Goal: Transaction & Acquisition: Purchase product/service

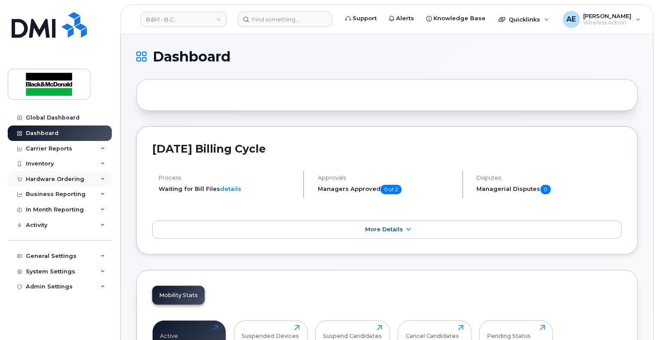
click at [75, 185] on div "Hardware Ordering" at bounding box center [60, 179] width 104 height 15
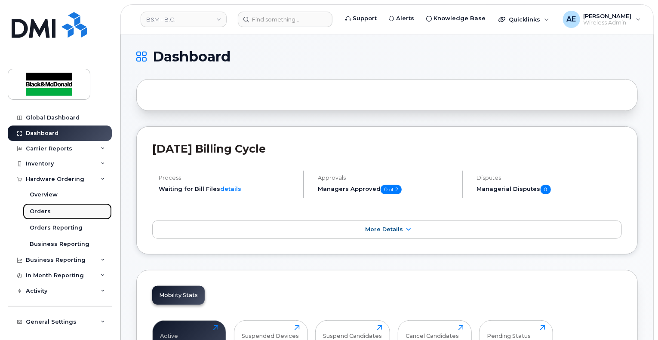
drag, startPoint x: 47, startPoint y: 212, endPoint x: 57, endPoint y: 208, distance: 10.6
click at [47, 212] on div "Orders" at bounding box center [40, 212] width 21 height 8
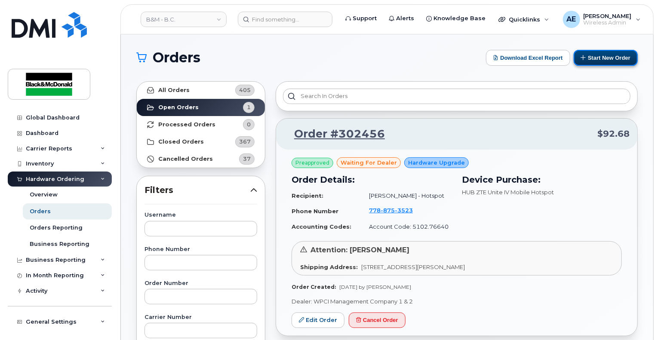
click at [627, 62] on button "Start New Order" at bounding box center [606, 58] width 64 height 16
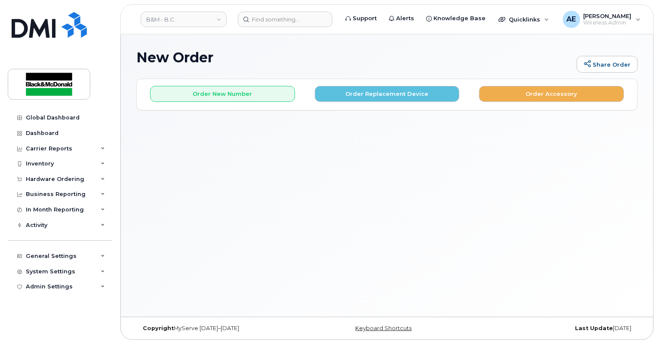
click at [256, 102] on div "Order New Number Order Replacement Device Order Accessory" at bounding box center [387, 94] width 501 height 31
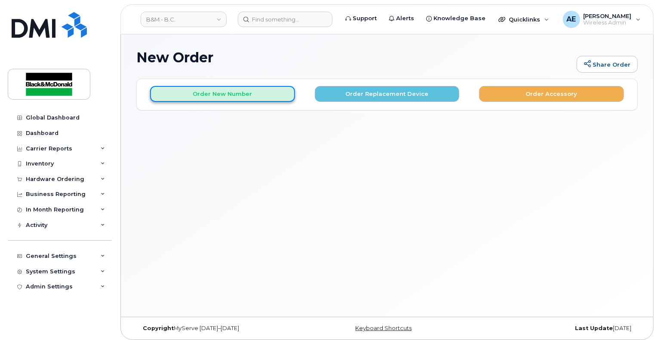
click at [255, 93] on button "Order New Number" at bounding box center [222, 94] width 145 height 16
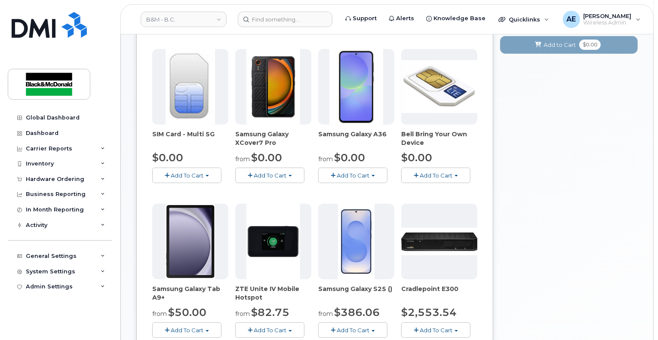
scroll to position [129, 0]
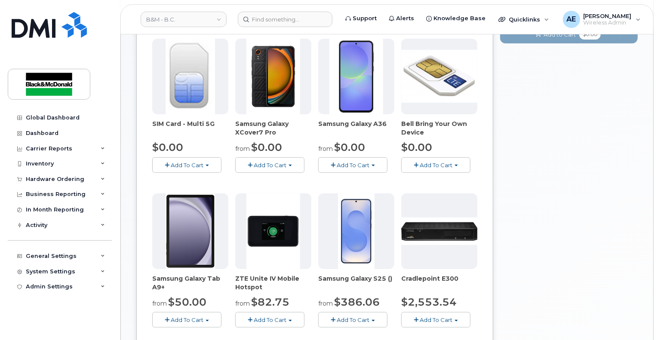
click at [361, 79] on img at bounding box center [357, 77] width 54 height 76
click at [354, 166] on span "Add To Cart" at bounding box center [353, 165] width 33 height 7
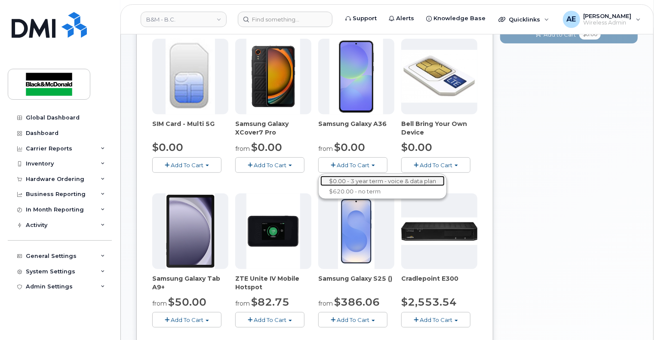
click at [354, 177] on link "$0.00 - 3 year term - voice & data plan" at bounding box center [382, 181] width 124 height 11
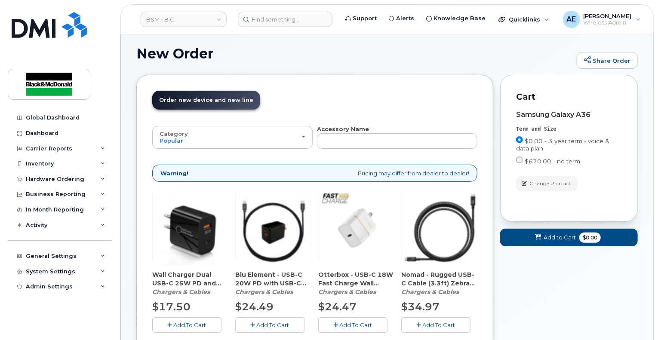
scroll to position [55, 0]
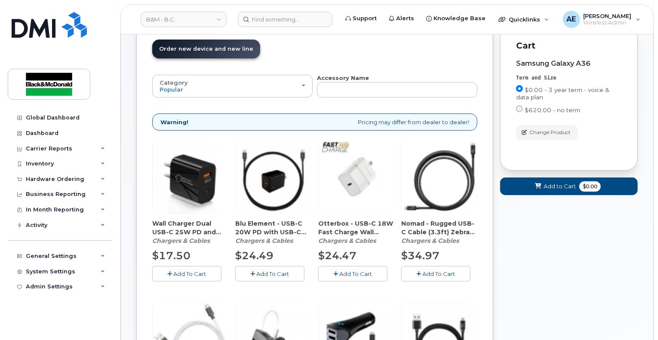
click at [258, 274] on span "Add To Cart" at bounding box center [273, 274] width 33 height 7
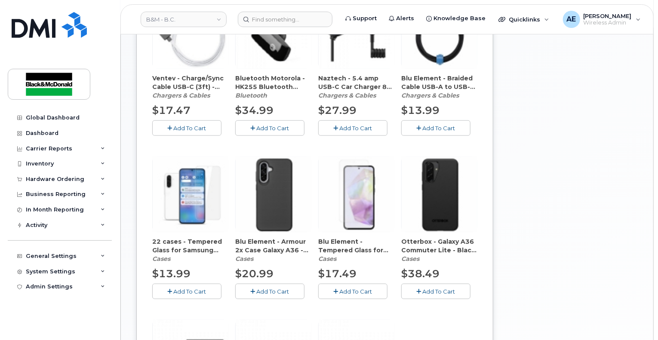
scroll to position [399, 0]
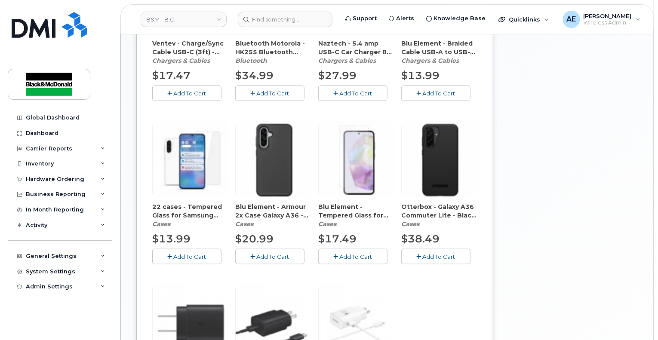
click at [279, 249] on button "Add To Cart" at bounding box center [269, 256] width 69 height 15
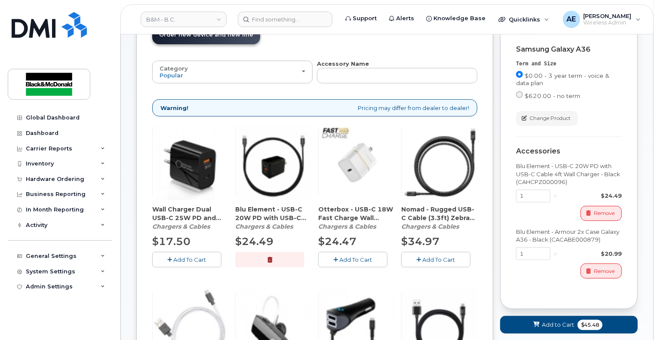
scroll to position [141, 0]
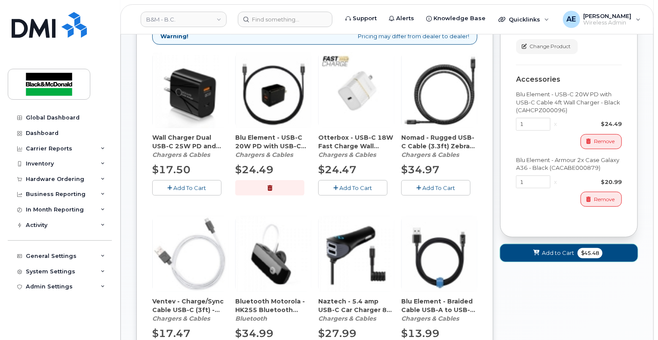
click at [543, 249] on span "Add to Cart" at bounding box center [558, 253] width 32 height 8
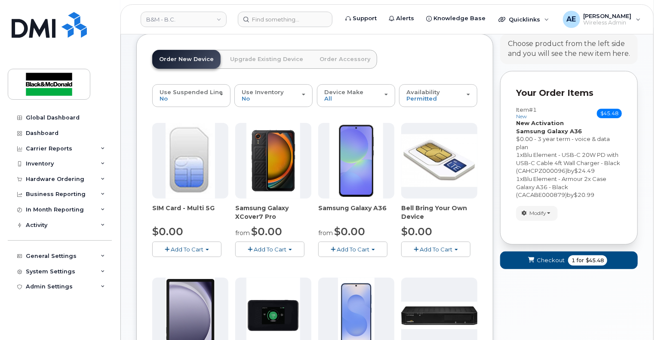
scroll to position [86, 0]
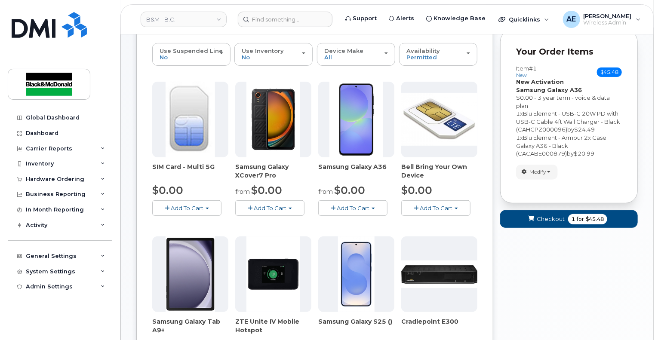
click at [353, 208] on span "Add To Cart" at bounding box center [353, 208] width 33 height 7
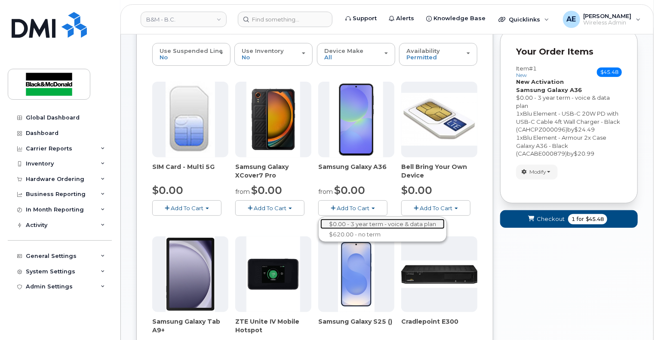
click at [349, 219] on link "$0.00 - 3 year term - voice & data plan" at bounding box center [382, 224] width 124 height 11
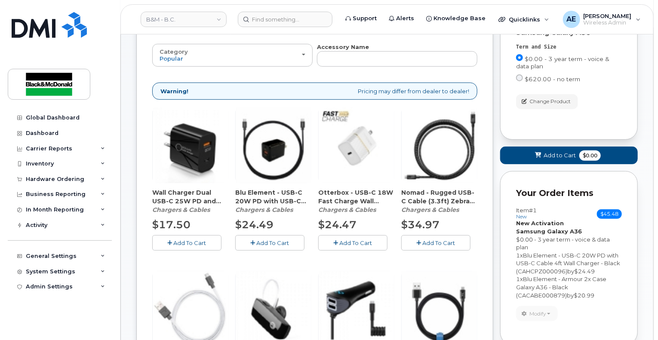
click at [270, 241] on span "Add To Cart" at bounding box center [273, 243] width 33 height 7
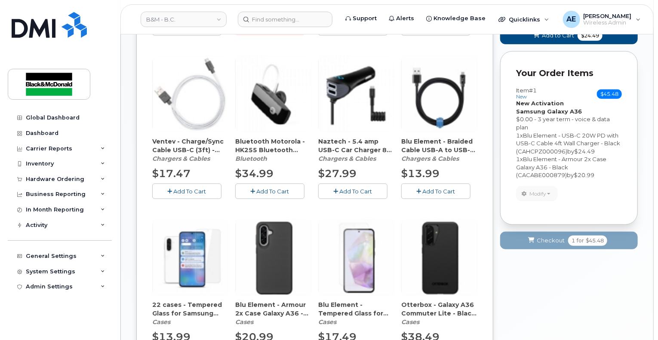
scroll to position [473, 0]
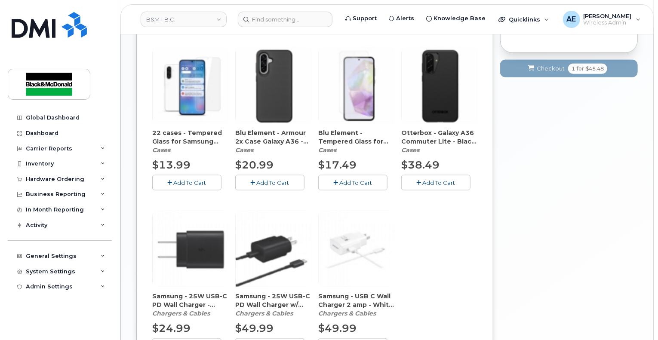
click at [264, 186] on button "Add To Cart" at bounding box center [269, 182] width 69 height 15
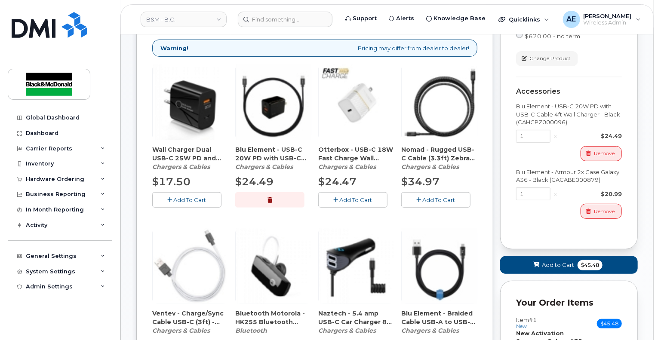
scroll to position [258, 0]
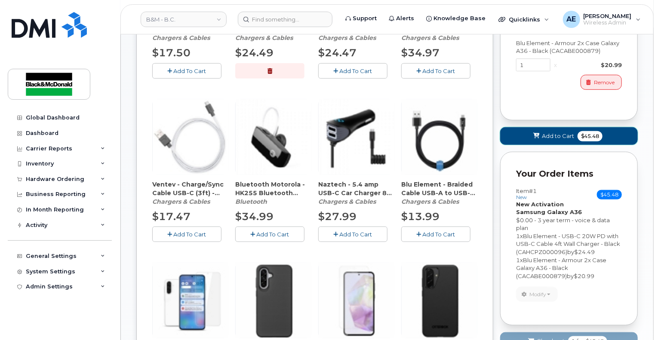
click at [536, 140] on button "Add to Cart $45.48" at bounding box center [569, 136] width 138 height 18
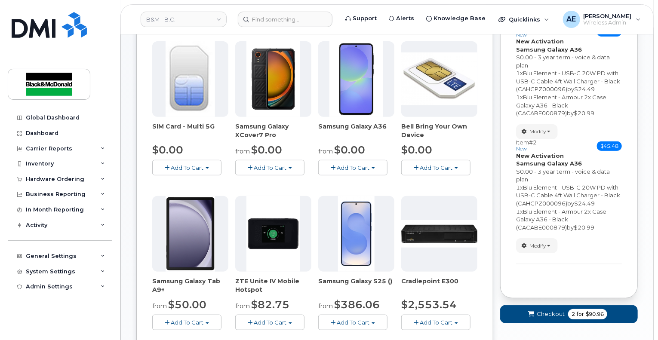
scroll to position [39, 0]
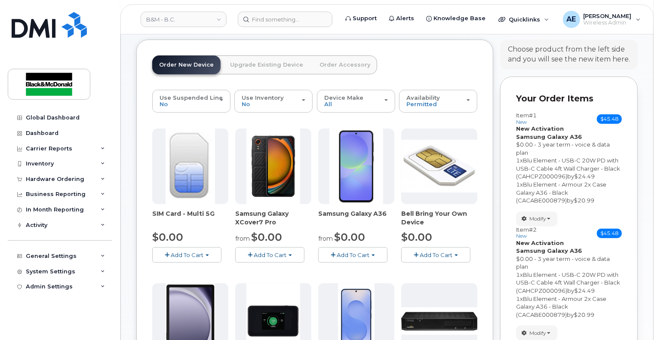
click at [339, 254] on span "Add To Cart" at bounding box center [353, 255] width 33 height 7
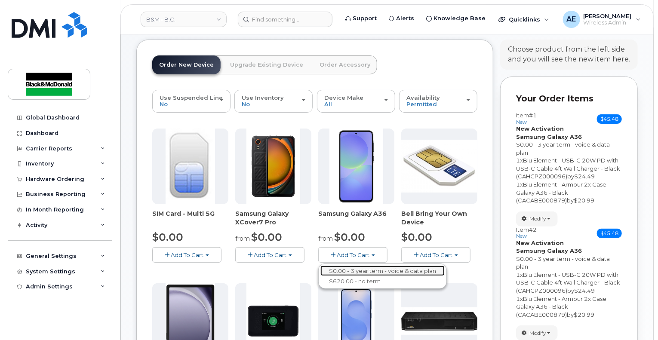
click at [344, 266] on link "$0.00 - 3 year term - voice & data plan" at bounding box center [382, 271] width 124 height 11
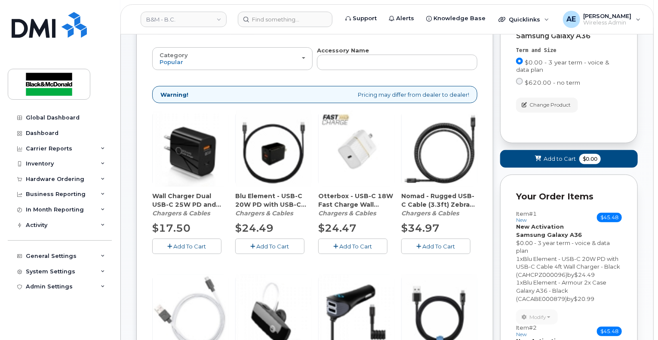
scroll to position [82, 0]
click at [263, 247] on span "Add To Cart" at bounding box center [273, 246] width 33 height 7
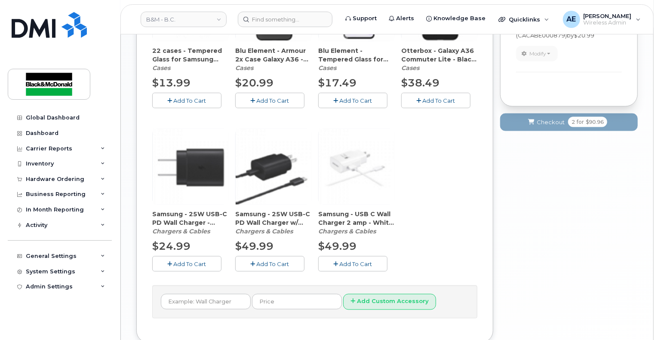
scroll to position [469, 0]
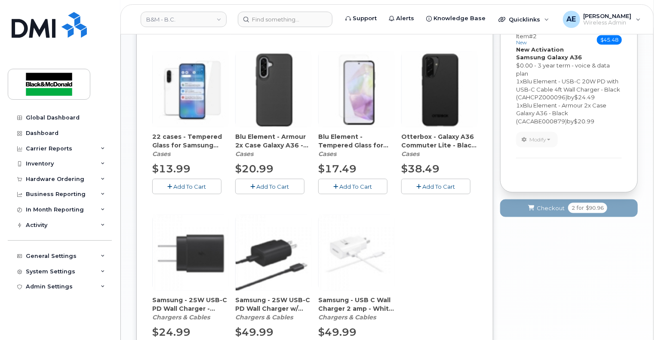
click at [271, 184] on span "Add To Cart" at bounding box center [273, 186] width 33 height 7
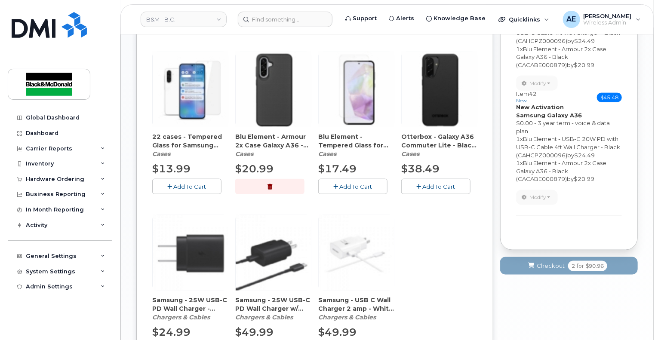
scroll to position [254, 0]
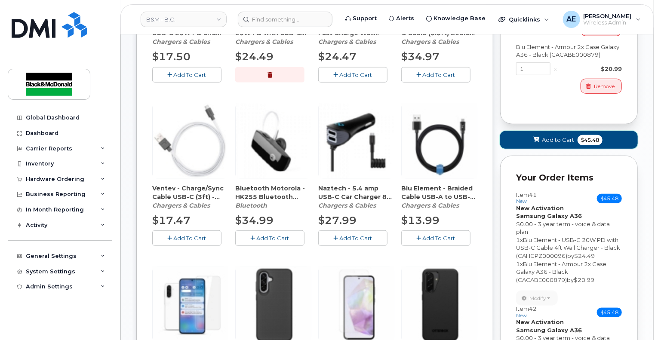
click at [555, 139] on span "Add to Cart" at bounding box center [558, 140] width 32 height 8
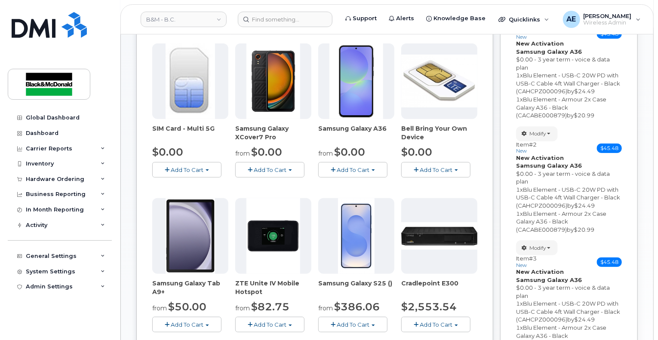
scroll to position [82, 0]
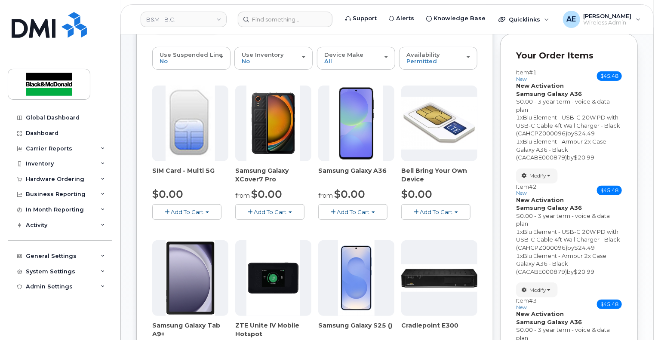
click at [341, 216] on button "Add To Cart" at bounding box center [352, 211] width 69 height 15
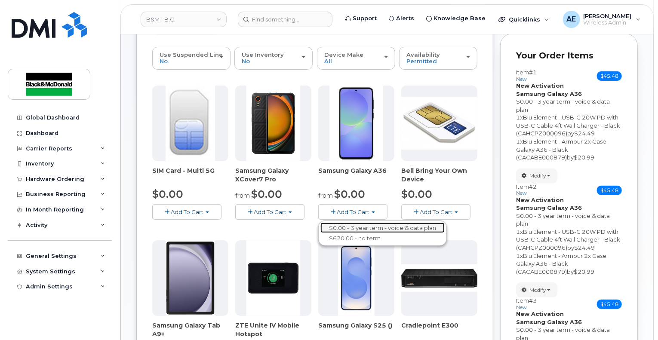
click at [345, 228] on link "$0.00 - 3 year term - voice & data plan" at bounding box center [382, 228] width 124 height 11
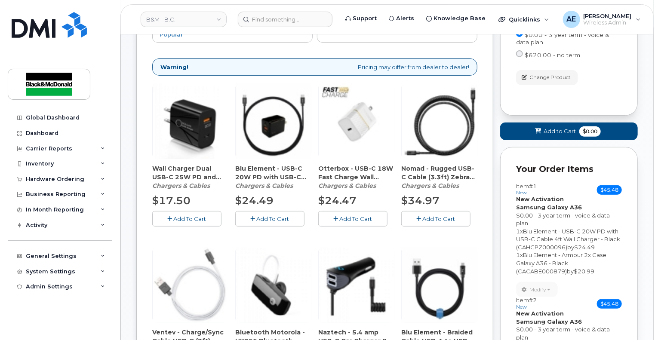
scroll to position [125, 0]
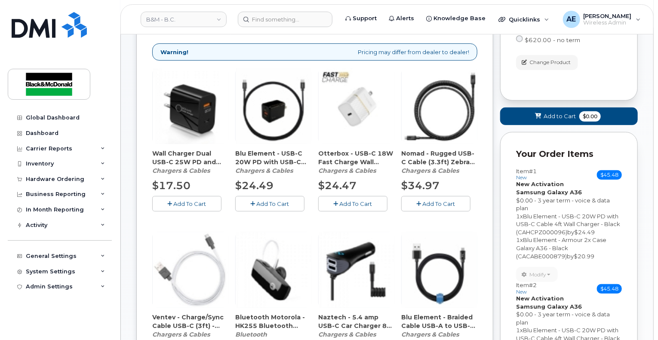
click at [250, 205] on button "Add To Cart" at bounding box center [269, 203] width 69 height 15
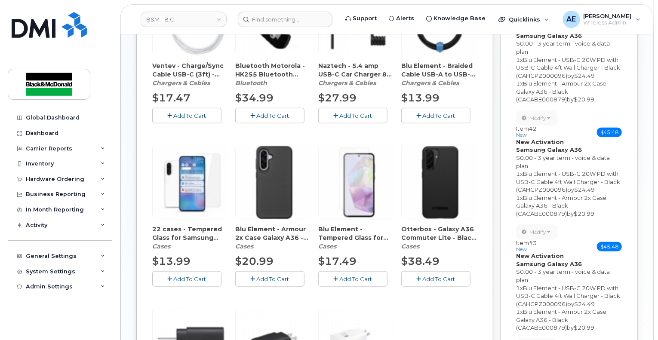
scroll to position [426, 0]
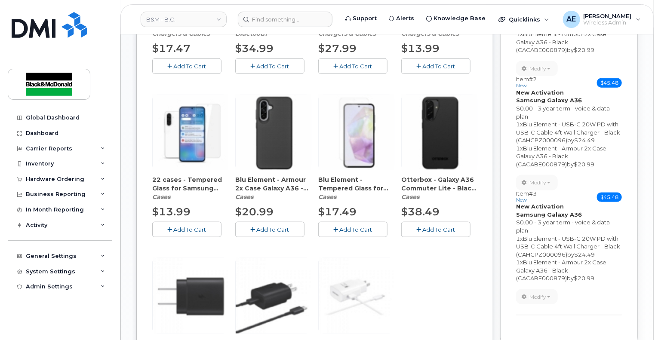
click at [264, 227] on span "Add To Cart" at bounding box center [273, 229] width 33 height 7
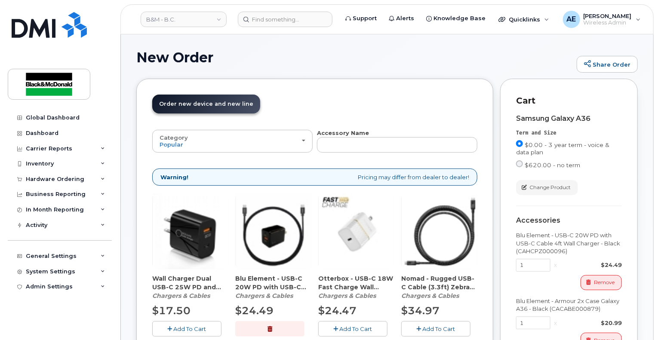
scroll to position [172, 0]
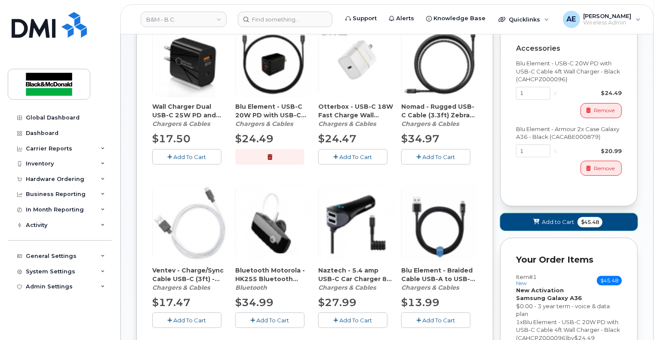
click at [556, 221] on span "Add to Cart" at bounding box center [558, 222] width 32 height 8
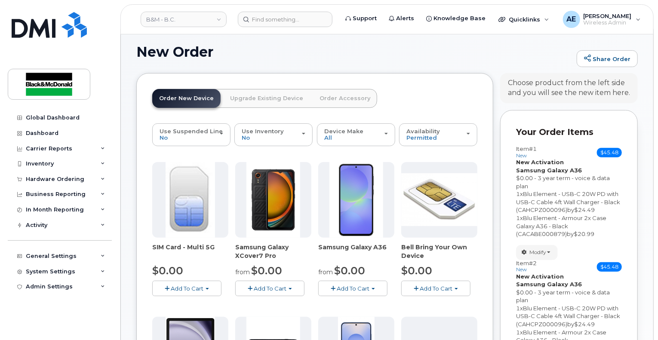
scroll to position [0, 0]
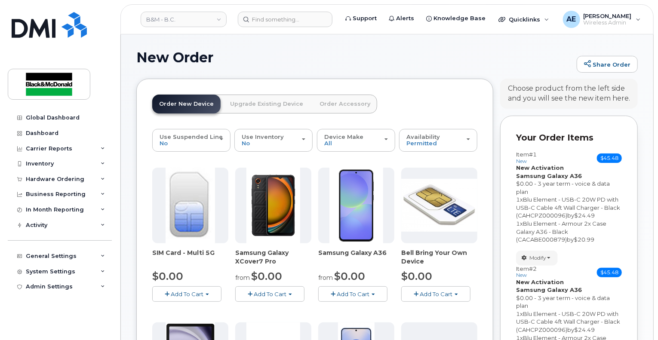
click at [348, 293] on span "Add To Cart" at bounding box center [353, 294] width 33 height 7
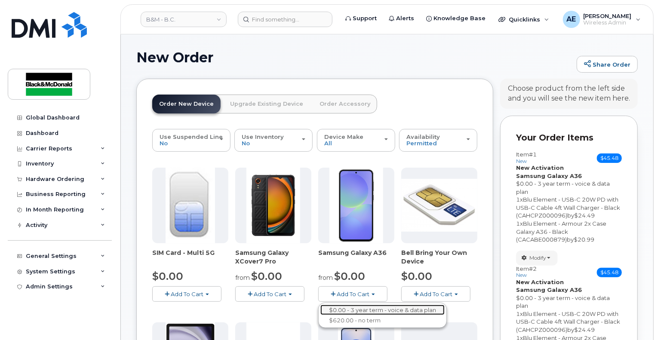
click at [364, 310] on link "$0.00 - 3 year term - voice & data plan" at bounding box center [382, 310] width 124 height 11
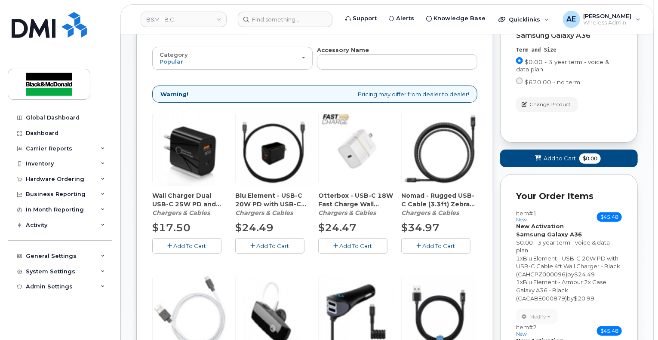
scroll to position [215, 0]
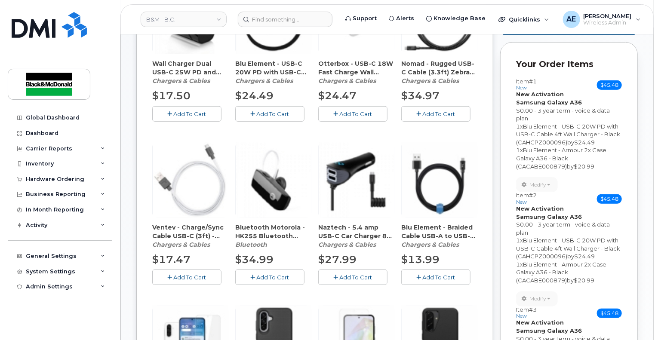
click at [245, 110] on button "Add To Cart" at bounding box center [269, 113] width 69 height 15
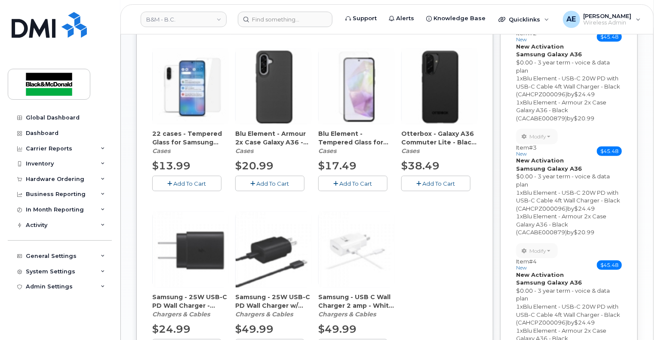
scroll to position [473, 0]
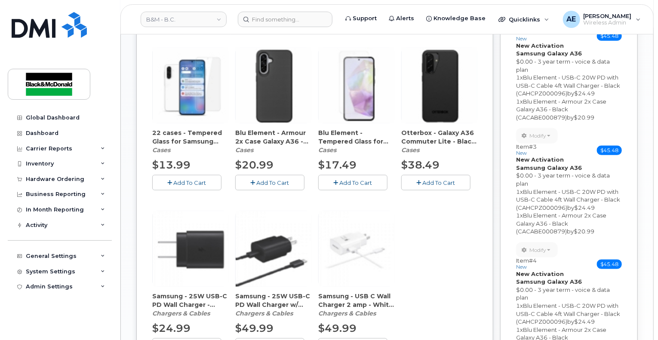
click at [253, 184] on button "Add To Cart" at bounding box center [269, 182] width 69 height 15
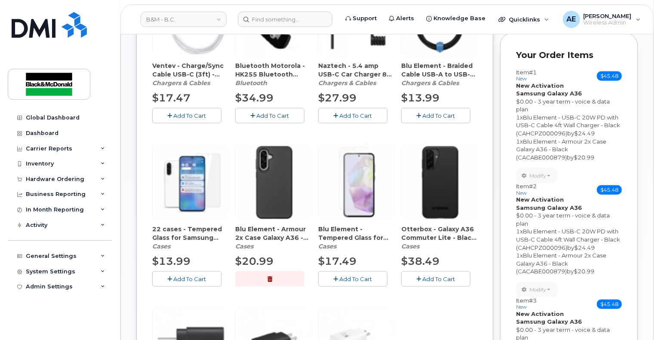
scroll to position [301, 0]
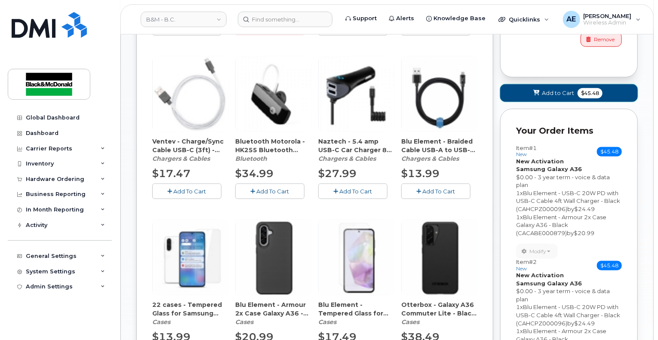
click at [587, 88] on span "$45.48" at bounding box center [590, 93] width 25 height 10
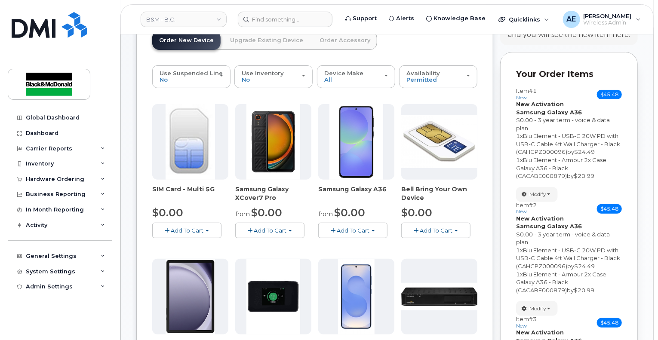
scroll to position [172, 0]
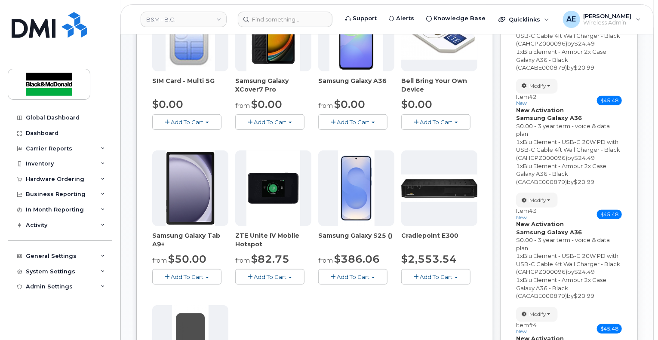
click at [343, 120] on span "Add To Cart" at bounding box center [353, 122] width 33 height 7
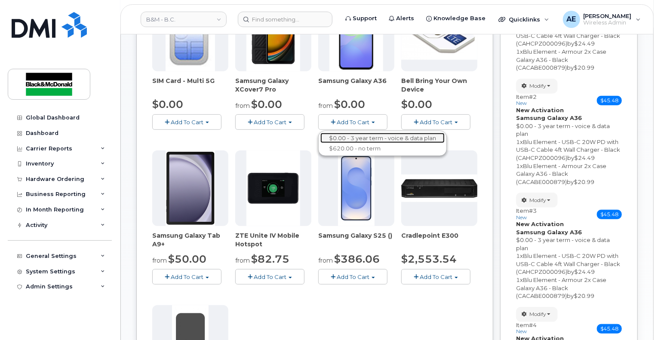
click at [346, 136] on link "$0.00 - 3 year term - voice & data plan" at bounding box center [382, 138] width 124 height 11
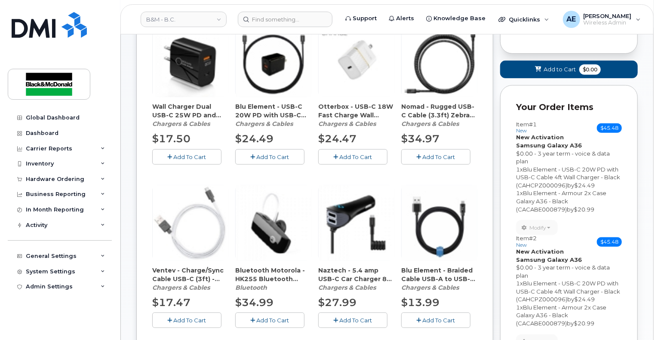
click at [250, 161] on button "Add To Cart" at bounding box center [269, 156] width 69 height 15
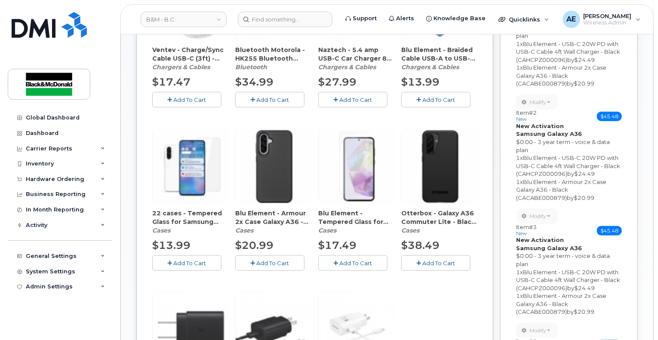
scroll to position [430, 0]
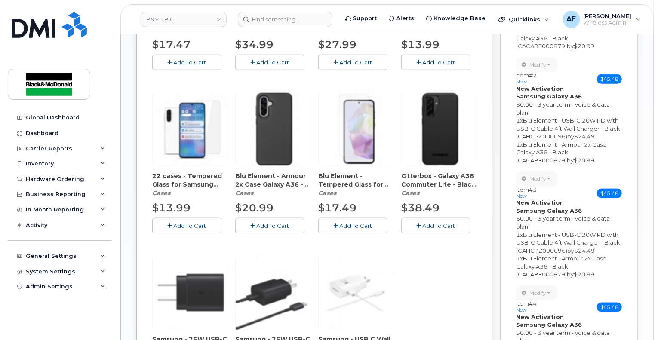
click at [265, 225] on span "Add To Cart" at bounding box center [273, 225] width 33 height 7
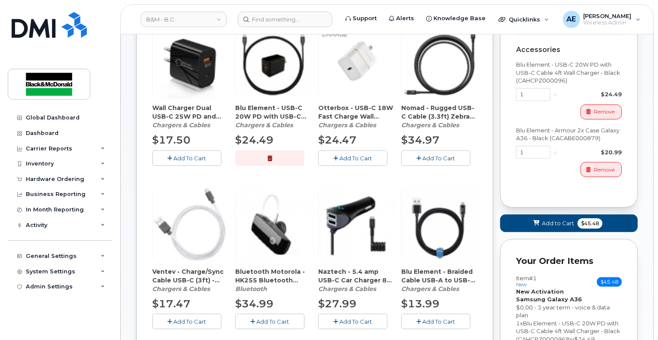
scroll to position [172, 0]
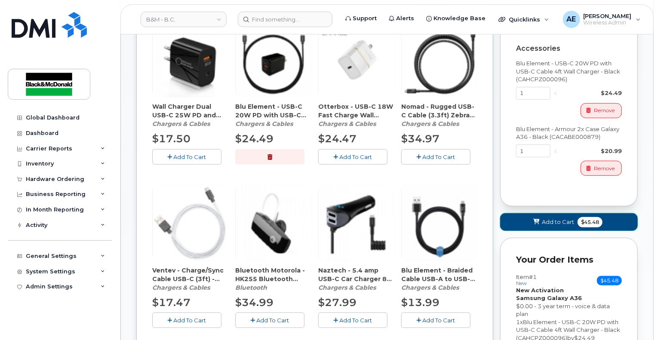
click at [561, 225] on span "Add to Cart" at bounding box center [558, 222] width 32 height 8
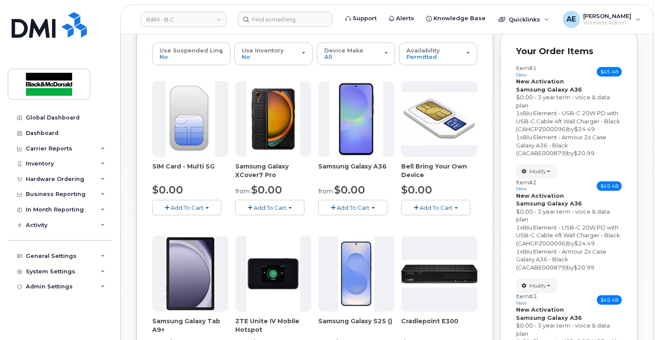
scroll to position [0, 0]
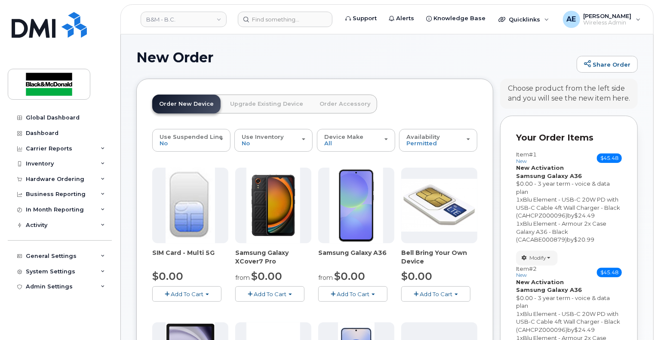
click at [331, 295] on span "button" at bounding box center [333, 295] width 5 height 6
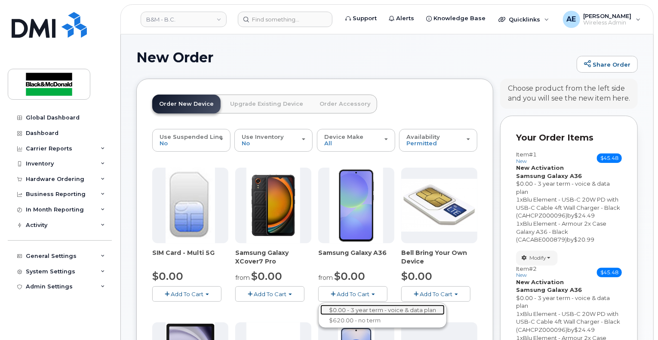
click at [351, 305] on link "$0.00 - 3 year term - voice & data plan" at bounding box center [382, 310] width 124 height 11
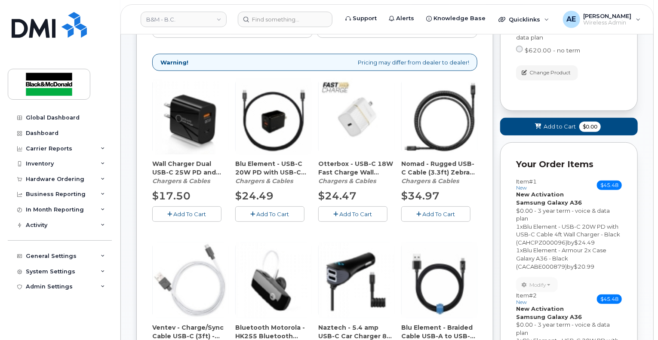
scroll to position [129, 0]
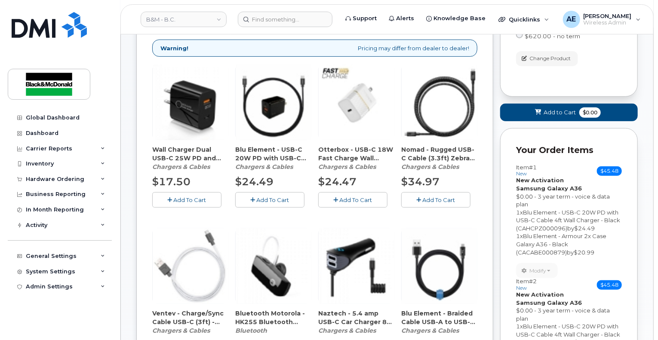
click at [250, 197] on button "Add To Cart" at bounding box center [269, 199] width 69 height 15
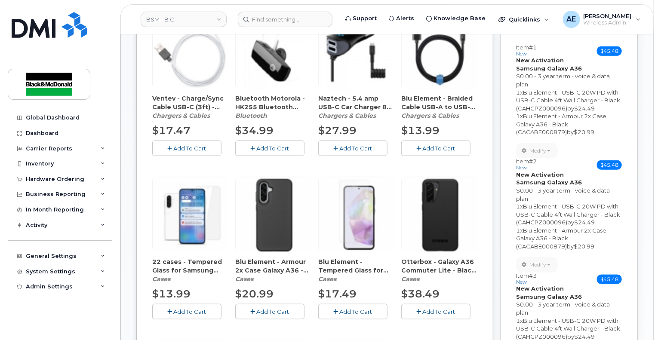
scroll to position [430, 0]
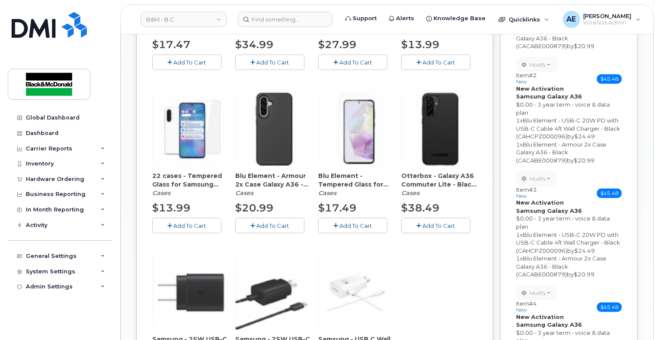
click at [265, 223] on span "Add To Cart" at bounding box center [273, 225] width 33 height 7
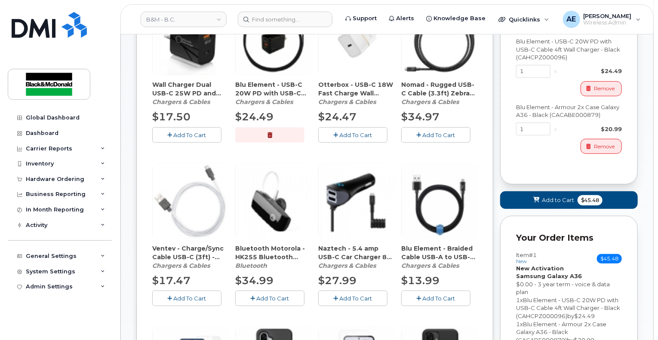
scroll to position [86, 0]
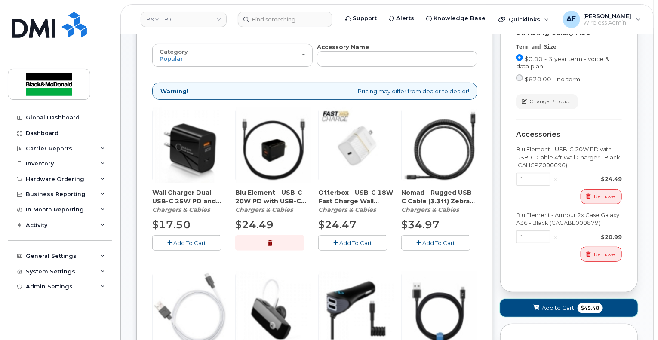
click at [551, 308] on span "Add to Cart" at bounding box center [558, 308] width 32 height 8
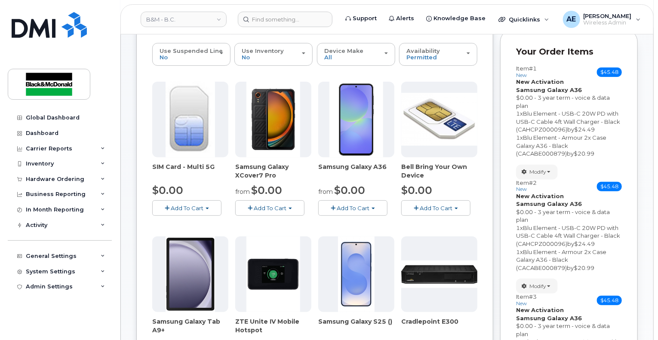
scroll to position [0, 0]
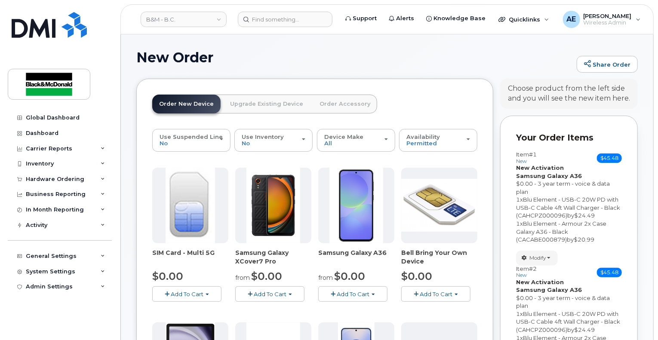
click at [344, 291] on span "Add To Cart" at bounding box center [353, 294] width 33 height 7
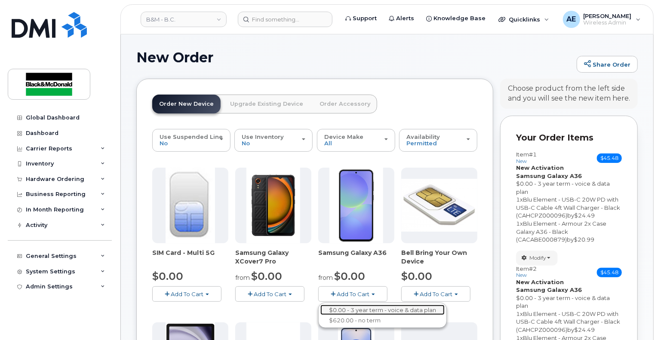
click at [368, 308] on link "$0.00 - 3 year term - voice & data plan" at bounding box center [382, 310] width 124 height 11
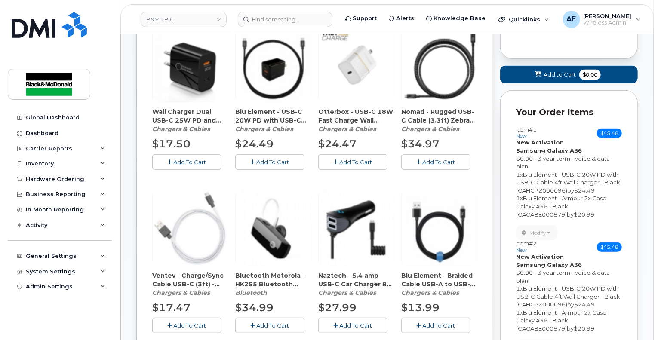
scroll to position [172, 0]
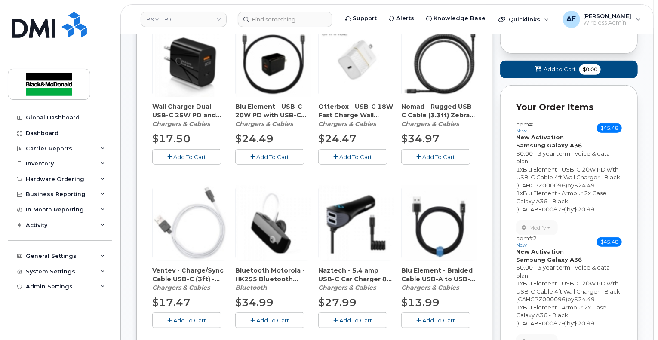
click at [242, 159] on button "Add To Cart" at bounding box center [269, 156] width 69 height 15
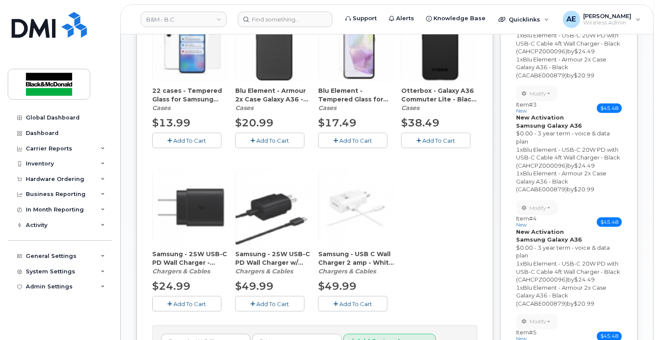
scroll to position [516, 0]
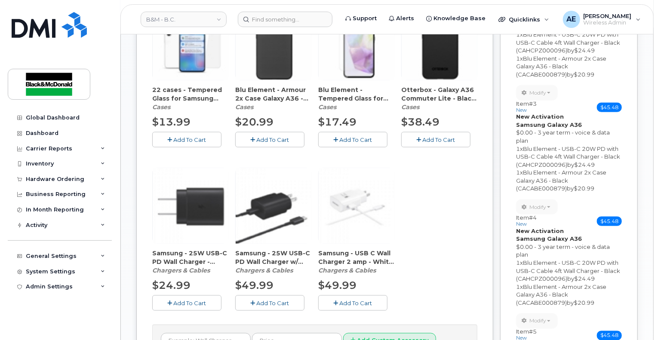
click at [256, 136] on button "Add To Cart" at bounding box center [269, 139] width 69 height 15
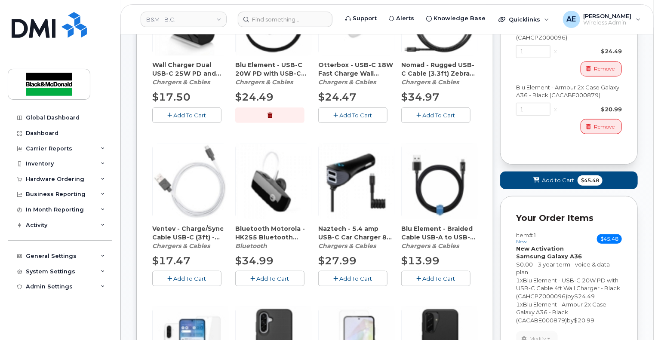
scroll to position [215, 0]
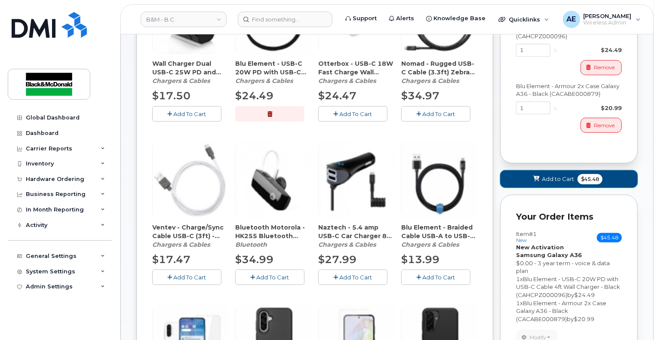
click at [572, 177] on span "Add to Cart" at bounding box center [558, 179] width 32 height 8
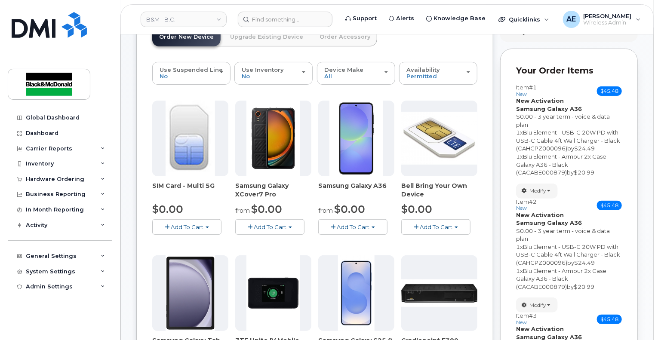
scroll to position [0, 0]
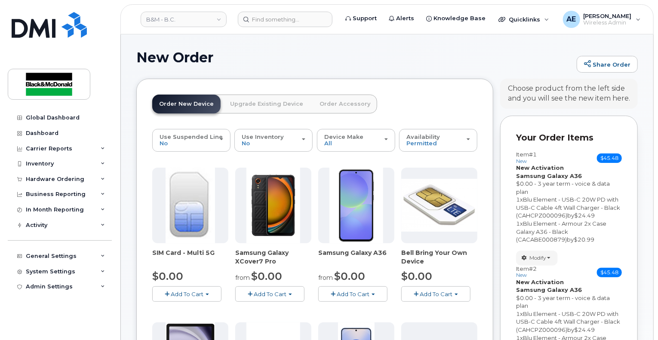
click at [348, 294] on span "Add To Cart" at bounding box center [353, 294] width 33 height 7
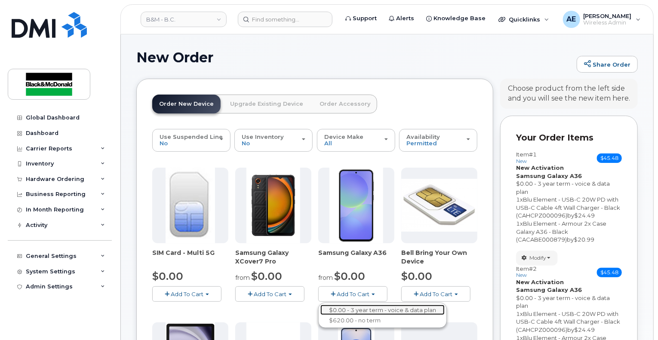
click at [348, 306] on link "$0.00 - 3 year term - voice & data plan" at bounding box center [382, 310] width 124 height 11
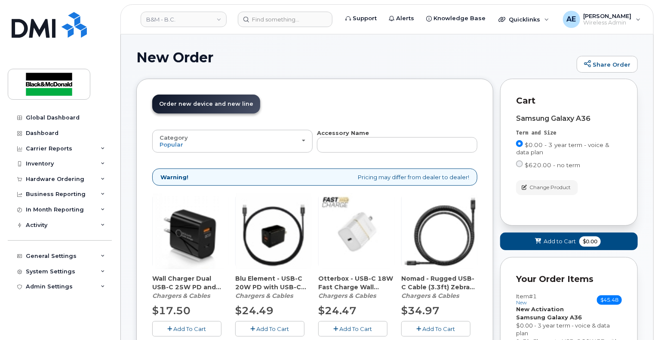
scroll to position [129, 0]
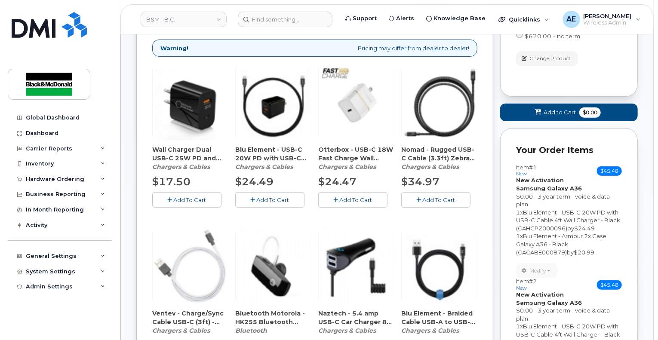
click at [259, 197] on span "Add To Cart" at bounding box center [273, 200] width 33 height 7
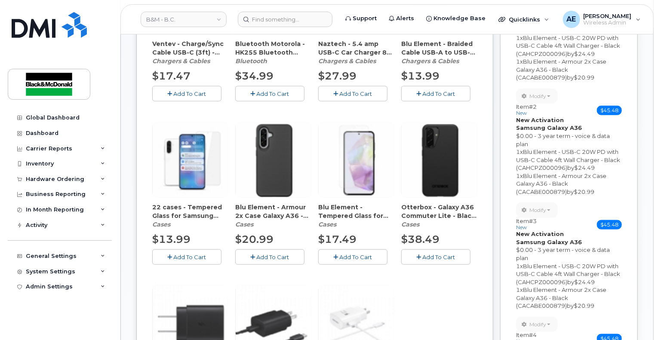
scroll to position [473, 0]
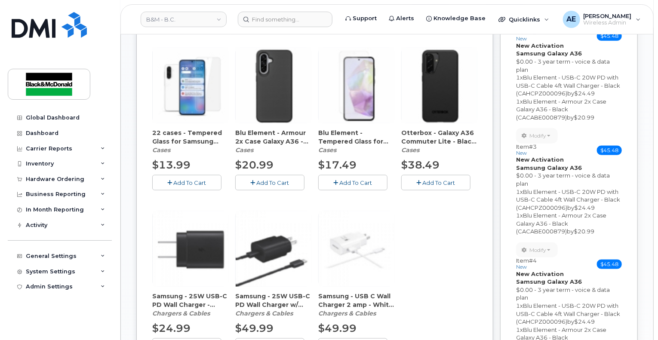
click at [270, 181] on span "Add To Cart" at bounding box center [273, 182] width 33 height 7
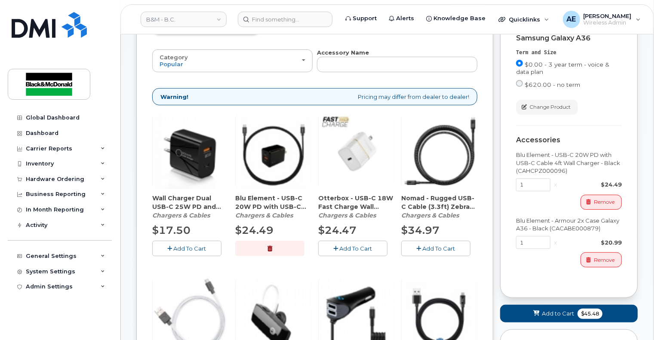
scroll to position [86, 0]
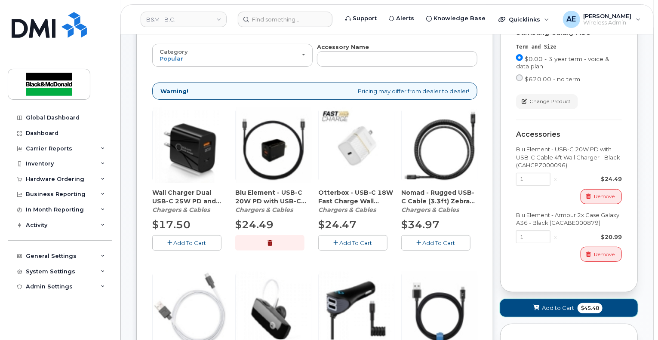
click at [553, 311] on span "Add to Cart" at bounding box center [558, 308] width 32 height 8
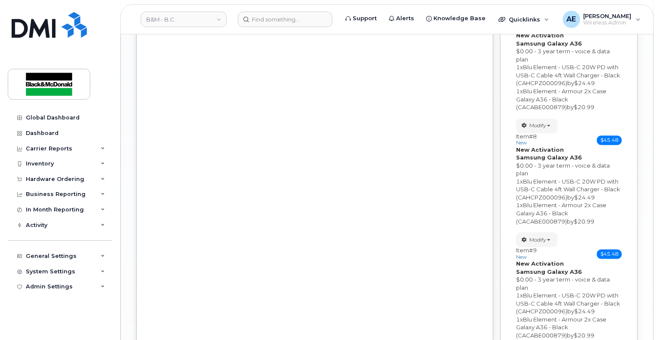
scroll to position [0, 0]
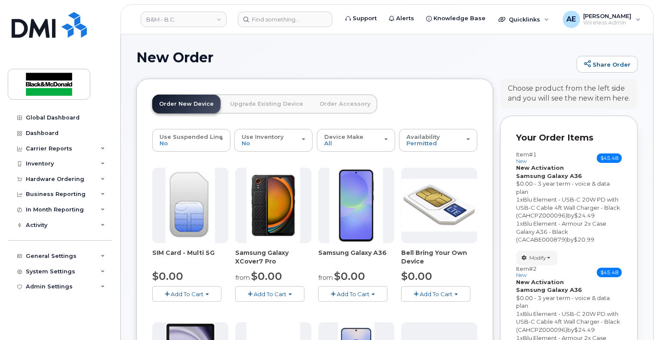
click at [342, 291] on span "Add To Cart" at bounding box center [353, 294] width 33 height 7
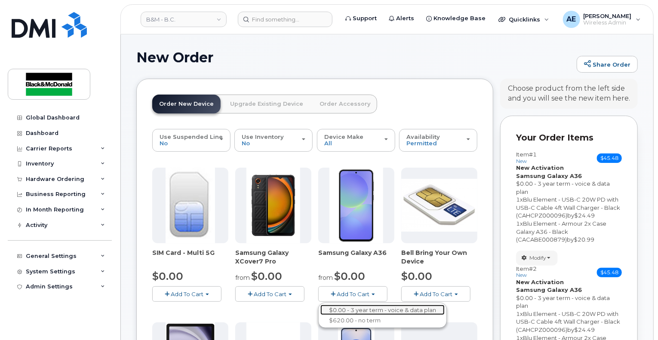
click at [355, 308] on link "$0.00 - 3 year term - voice & data plan" at bounding box center [382, 310] width 124 height 11
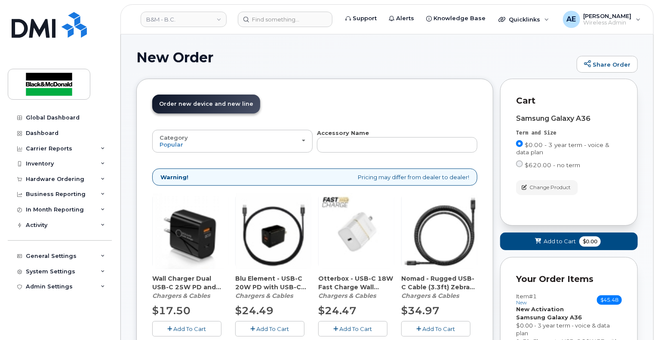
scroll to position [129, 0]
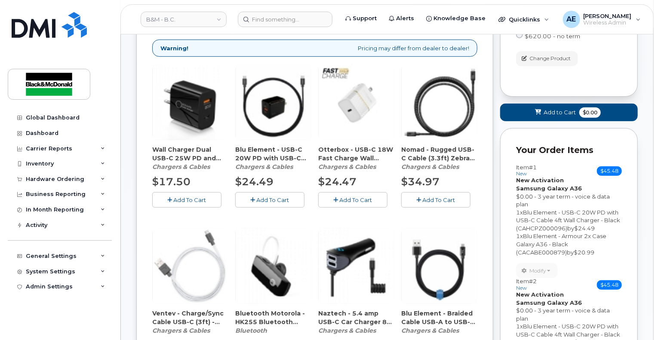
click at [264, 204] on button "Add To Cart" at bounding box center [269, 199] width 69 height 15
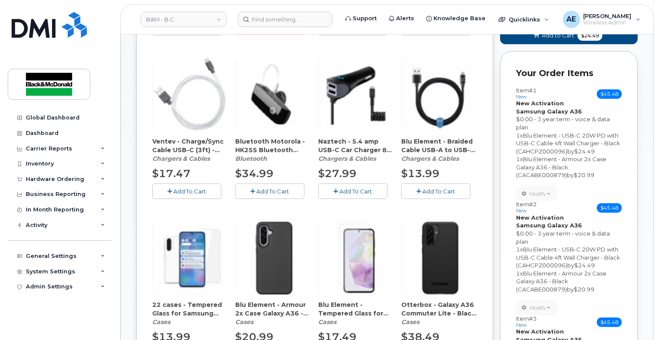
scroll to position [516, 0]
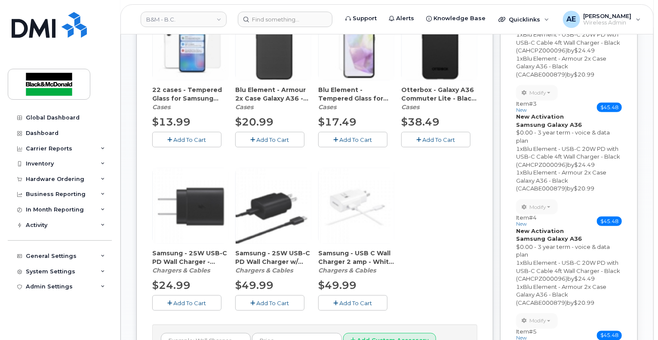
click at [271, 139] on span "Add To Cart" at bounding box center [273, 139] width 33 height 7
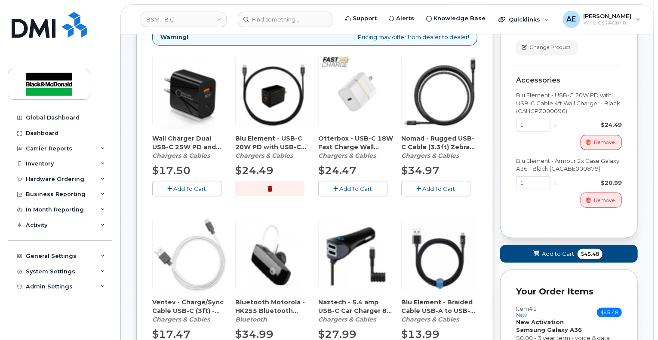
scroll to position [172, 0]
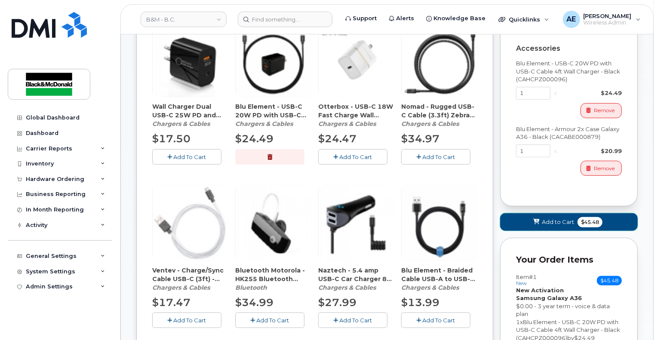
click at [563, 225] on span "Add to Cart" at bounding box center [558, 222] width 32 height 8
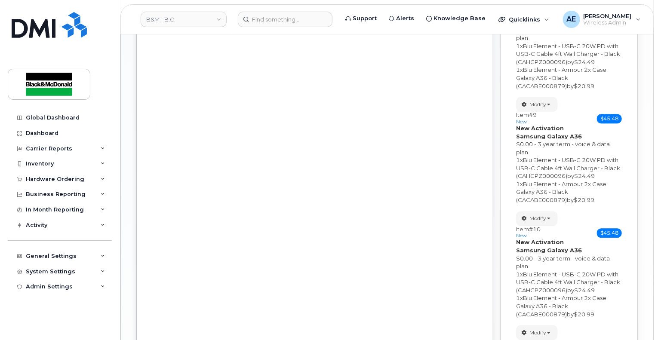
scroll to position [1072, 0]
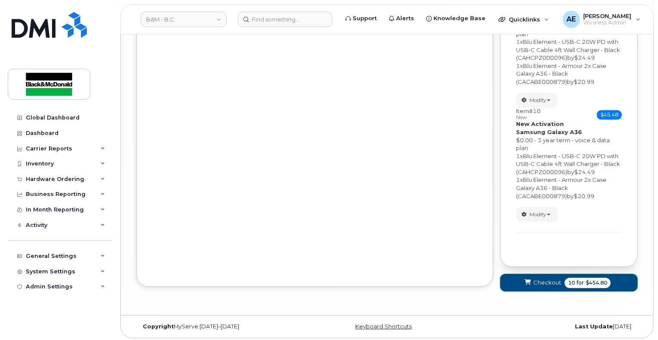
click at [584, 279] on span "for" at bounding box center [580, 283] width 11 height 8
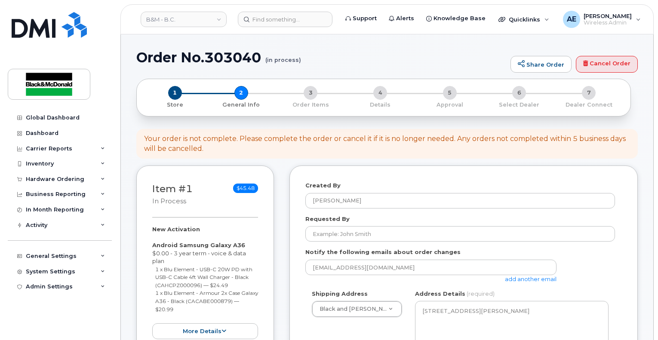
select select
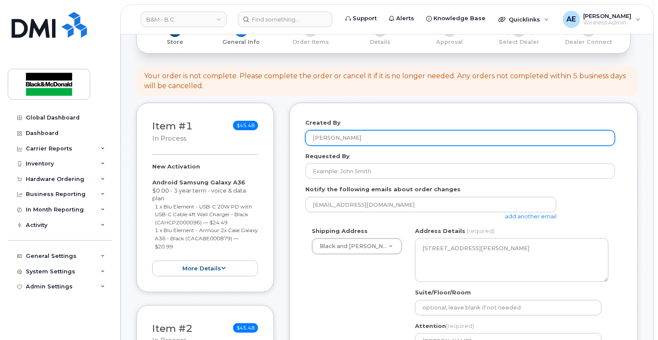
scroll to position [129, 0]
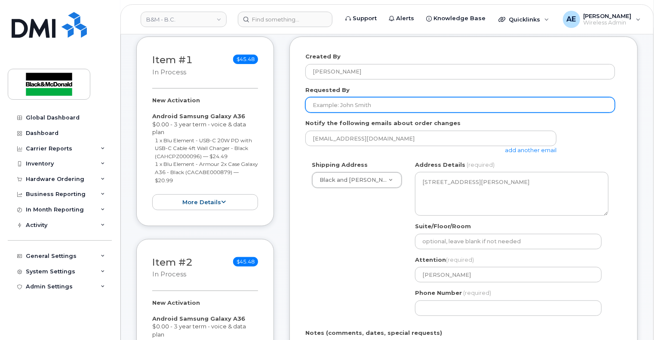
click at [364, 104] on input "Requested By" at bounding box center [460, 104] width 310 height 15
type input "[PERSON_NAME]"
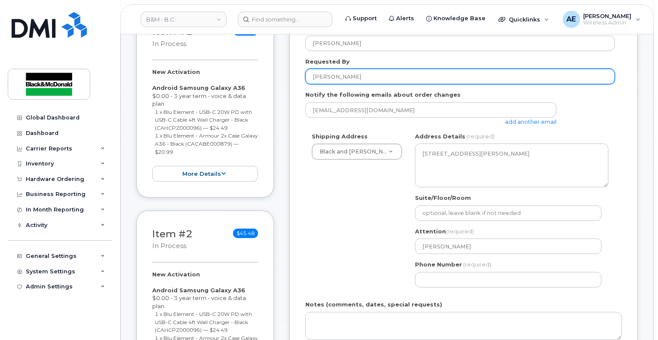
scroll to position [172, 0]
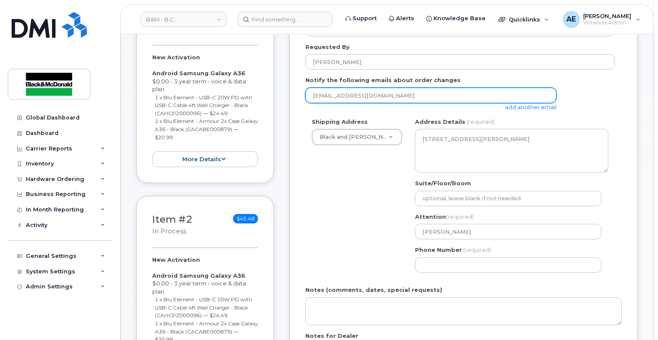
click at [426, 99] on input "[EMAIL_ADDRESS][DOMAIN_NAME]" at bounding box center [430, 95] width 251 height 15
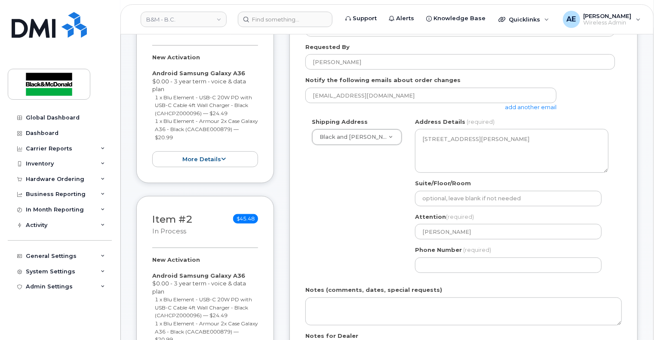
click at [526, 110] on div "aemnacen@blackandmcdonald.com add another email" at bounding box center [434, 100] width 258 height 24
click at [524, 106] on link "add another email" at bounding box center [531, 107] width 52 height 7
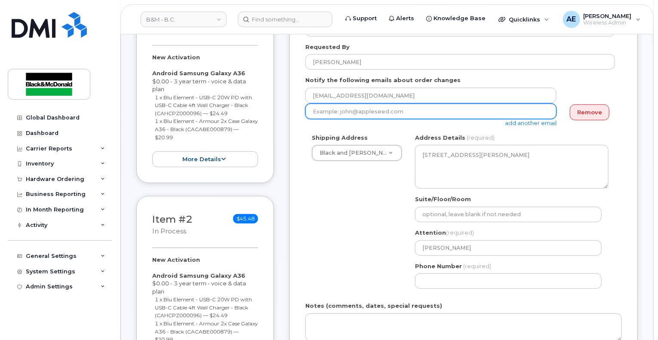
click at [477, 115] on input "email" at bounding box center [430, 111] width 251 height 15
type input "cleung@blackandmcdonald.com"
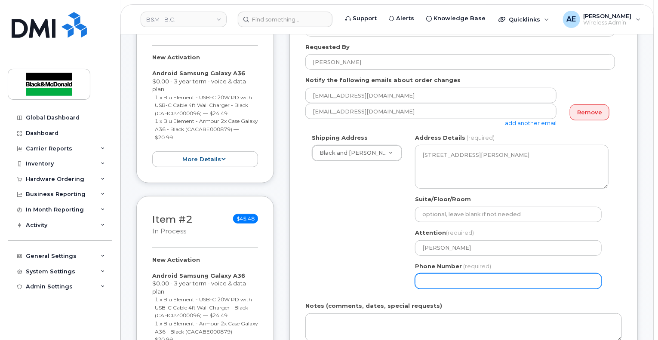
click at [461, 285] on input "Phone Number" at bounding box center [508, 281] width 187 height 15
select select
type input "604301241"
select select
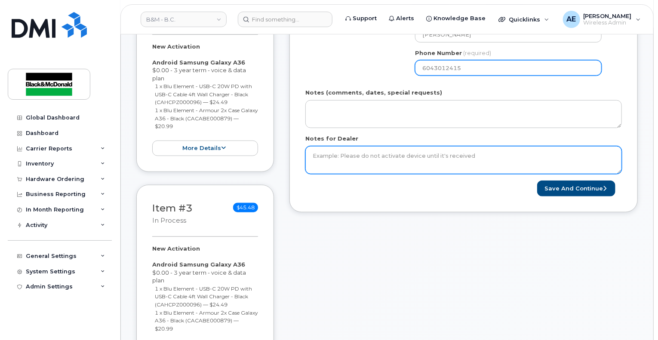
scroll to position [387, 0]
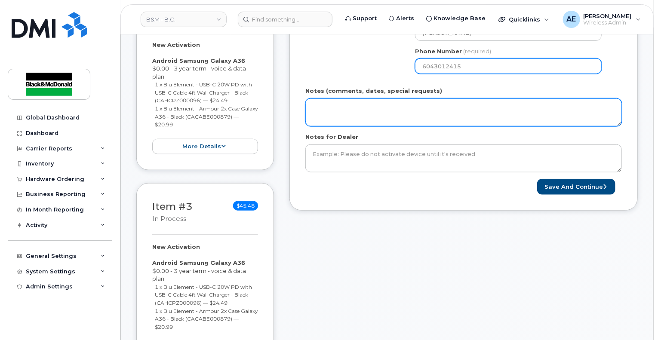
type input "6043012415"
click at [362, 118] on textarea "Notes (comments, dates, special requests)" at bounding box center [463, 113] width 317 height 28
type textarea "p"
click at [354, 109] on textarea "Phones for" at bounding box center [463, 113] width 317 height 28
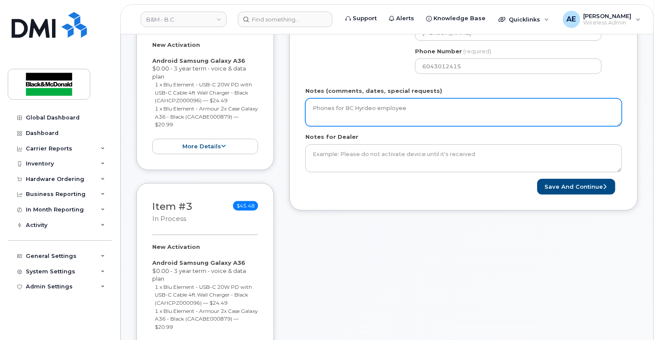
drag, startPoint x: 397, startPoint y: 108, endPoint x: 302, endPoint y: 111, distance: 95.1
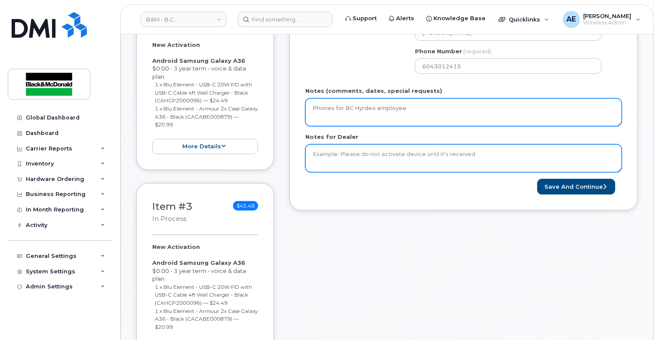
type textarea "Phones for BC Hyrdeo employee"
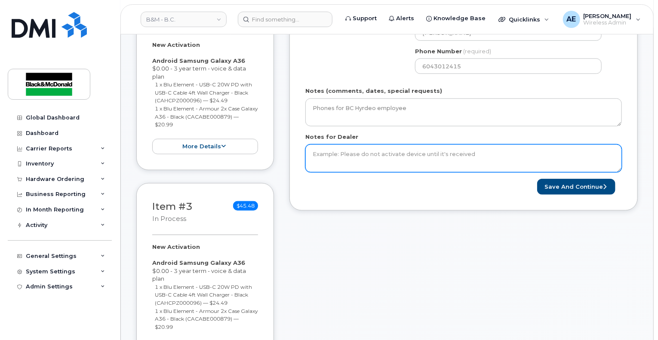
click at [349, 148] on textarea "Notes for Dealer" at bounding box center [463, 159] width 317 height 28
paste textarea "Phones for BC Hyrdeo employee"
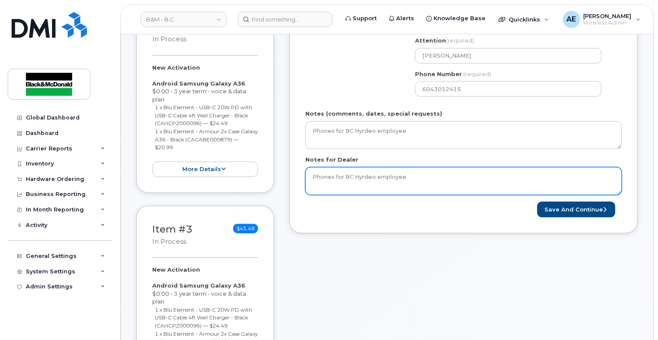
scroll to position [430, 0]
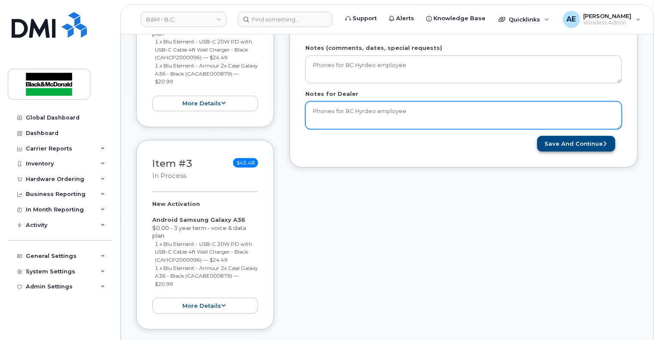
type textarea "Phones for BC Hyrdeo employee"
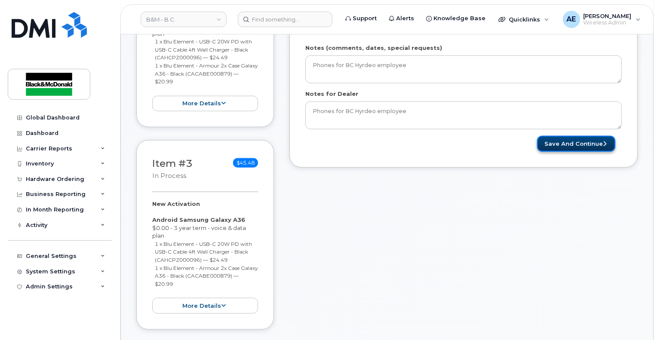
click at [583, 147] on button "Save and Continue" at bounding box center [576, 144] width 78 height 16
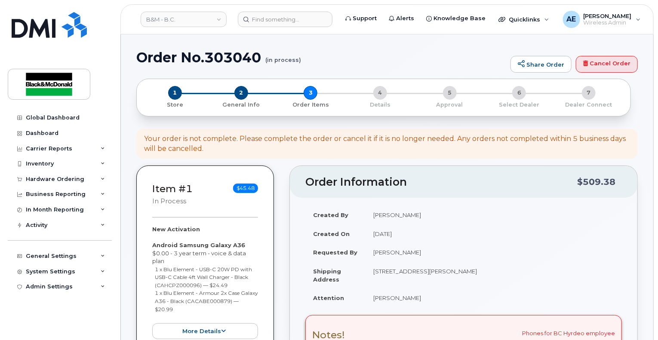
click at [235, 89] on div "2 General Info" at bounding box center [241, 97] width 70 height 23
click at [243, 92] on span "2" at bounding box center [241, 93] width 14 height 14
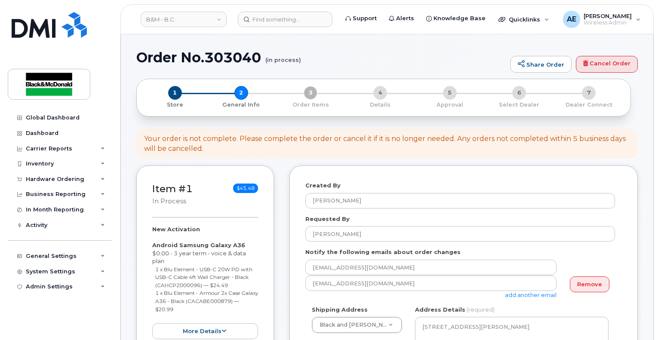
select select
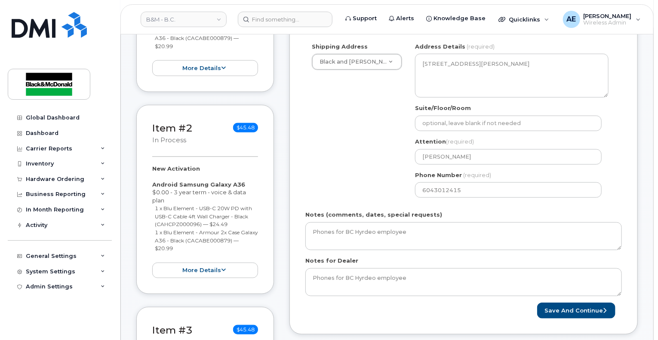
scroll to position [258, 0]
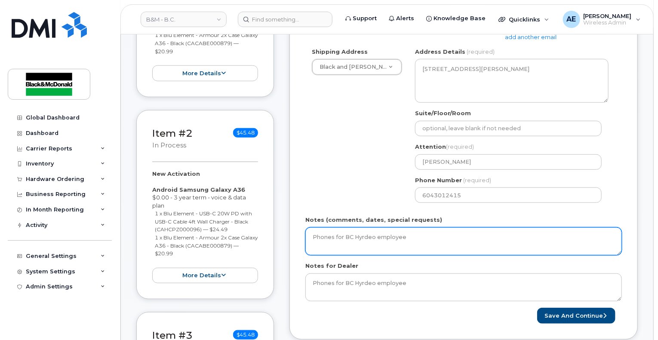
click at [370, 236] on textarea "Phones for BC Hyrdeo employee" at bounding box center [463, 242] width 317 height 28
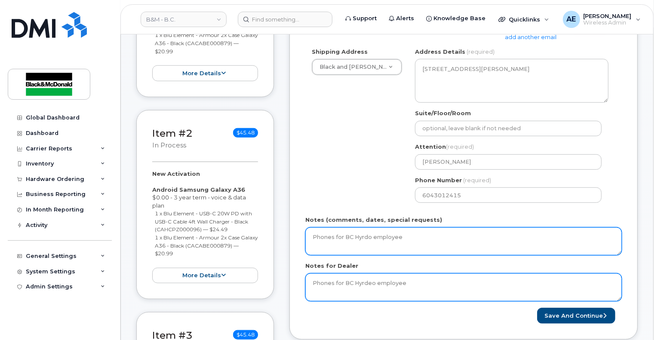
type textarea "Phones for BC Hyrdo employee"
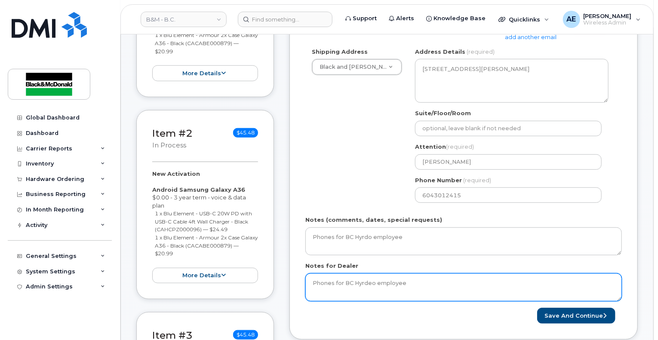
click at [370, 284] on textarea "Phones for BC Hyrdeo employee" at bounding box center [463, 288] width 317 height 28
type textarea "Phones for BC Hyrdo employee"
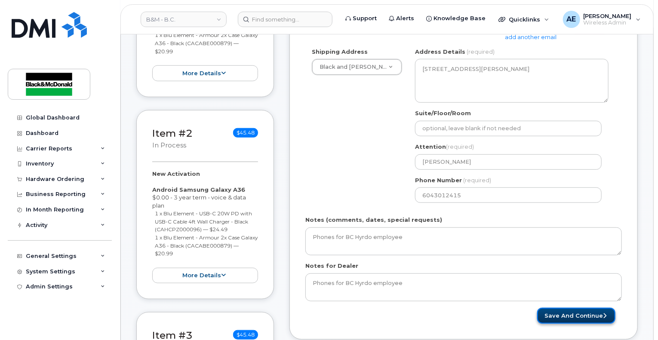
click at [601, 321] on button "Save and Continue" at bounding box center [576, 316] width 78 height 16
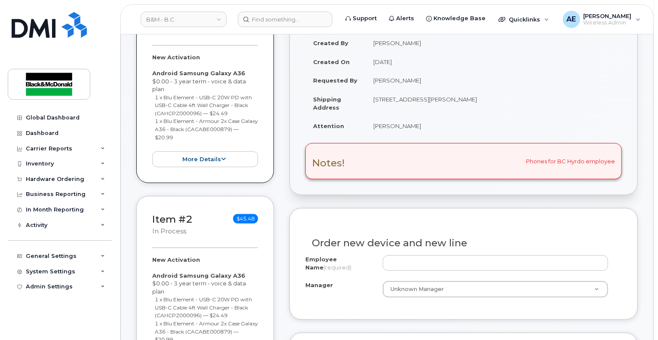
scroll to position [258, 0]
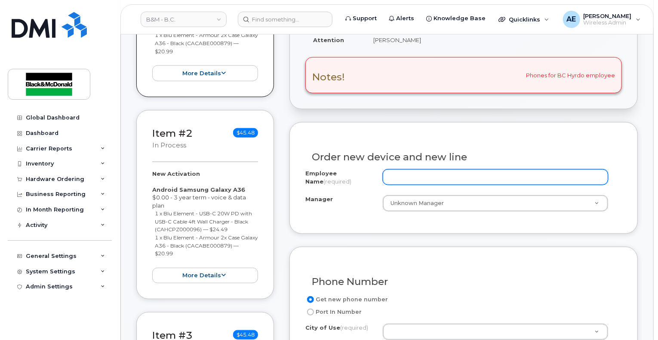
click at [441, 175] on input "Employee Name (required)" at bounding box center [495, 176] width 225 height 15
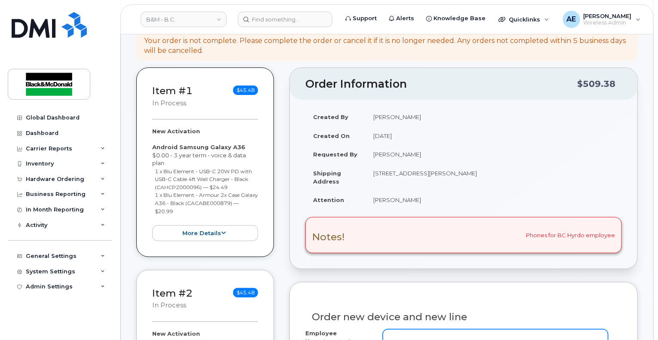
scroll to position [172, 0]
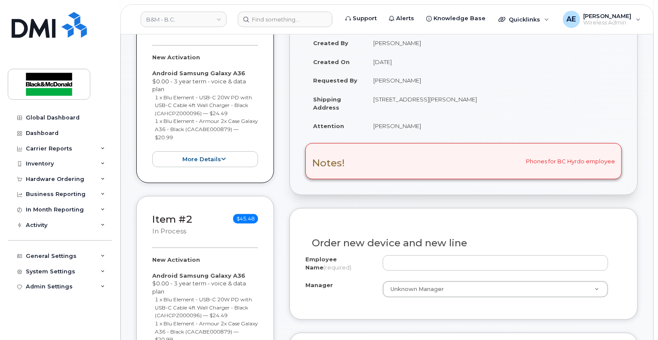
click at [214, 221] on div "Item #2 in process $45.48" at bounding box center [205, 226] width 106 height 28
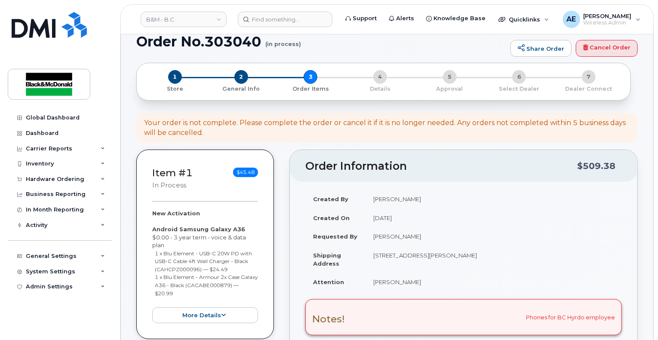
scroll to position [0, 0]
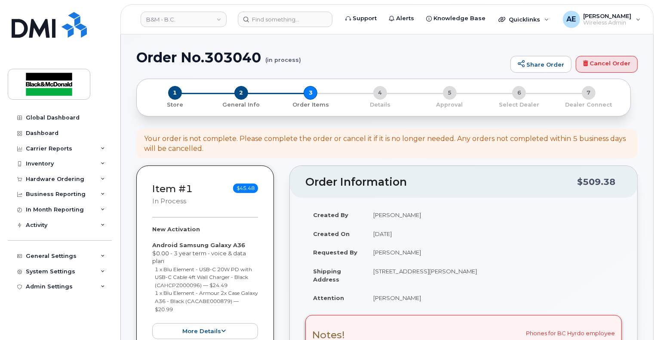
click at [249, 92] on div "2 General Info" at bounding box center [241, 97] width 70 height 23
click at [241, 92] on span "2" at bounding box center [241, 93] width 14 height 14
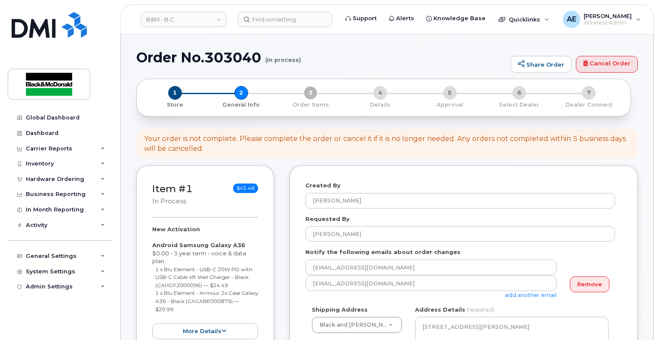
select select
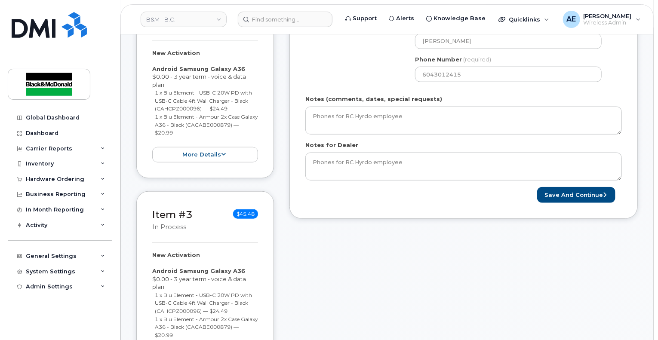
scroll to position [430, 0]
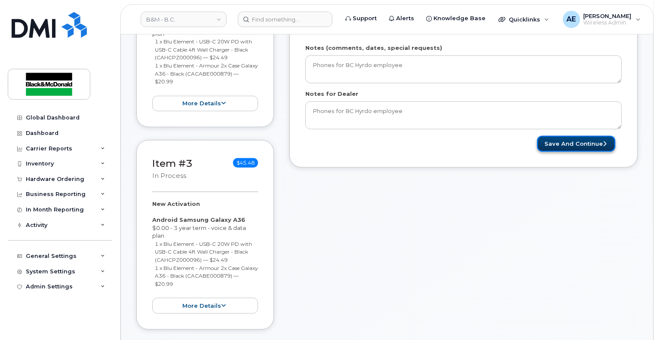
click at [583, 141] on button "Save and Continue" at bounding box center [576, 144] width 78 height 16
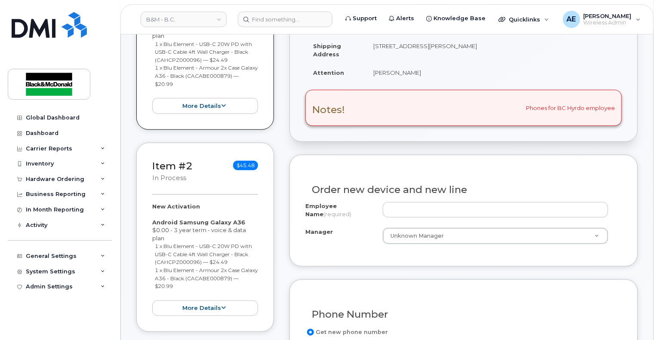
scroll to position [258, 0]
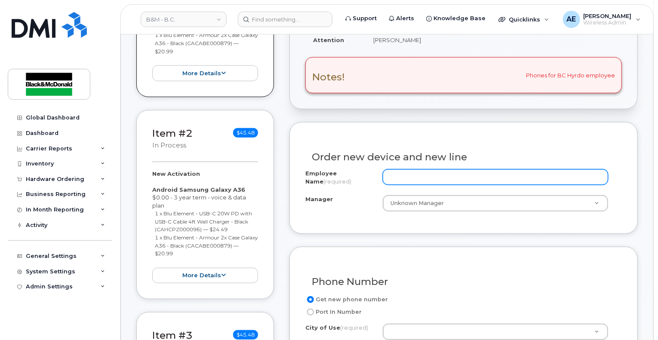
click at [480, 180] on input "Employee Name (required)" at bounding box center [495, 176] width 225 height 15
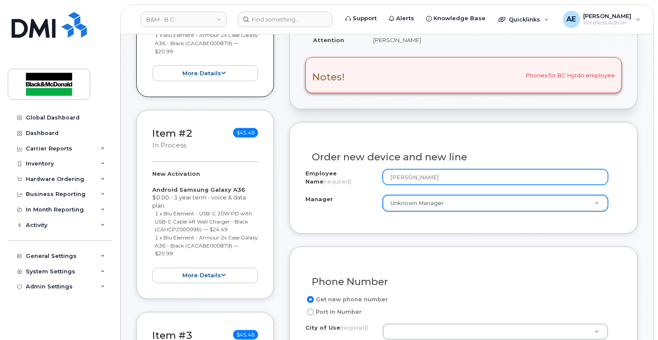
type input "[PERSON_NAME]"
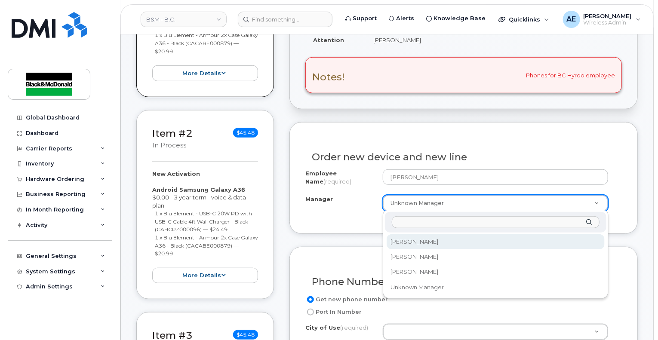
select select "2998200"
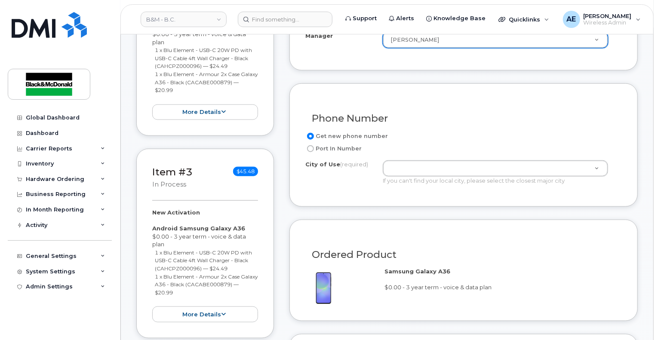
scroll to position [430, 0]
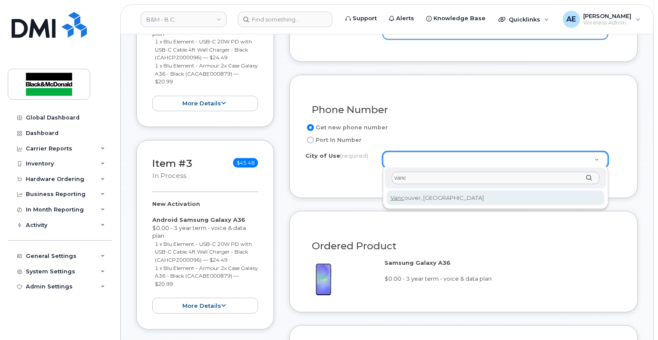
type input "vanc"
type input "964"
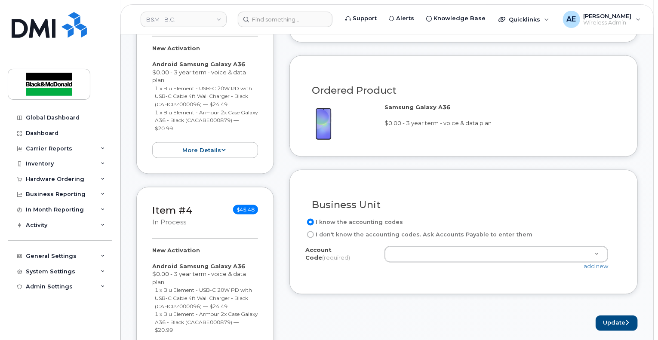
scroll to position [602, 0]
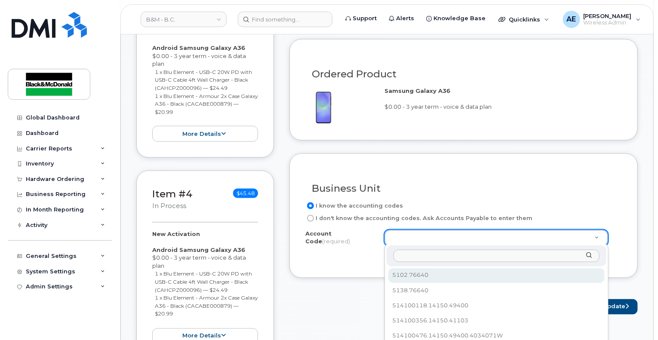
type input "1"
type input "5150"
select select "5150.76640"
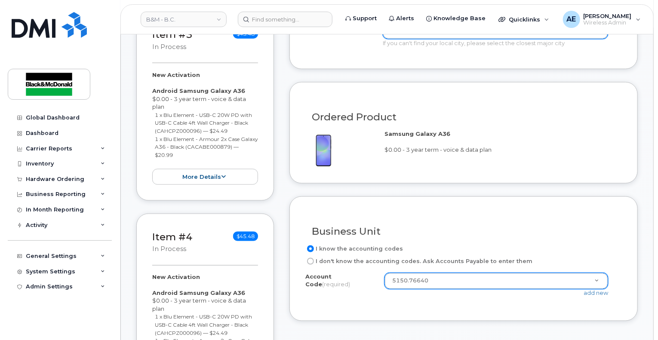
scroll to position [688, 0]
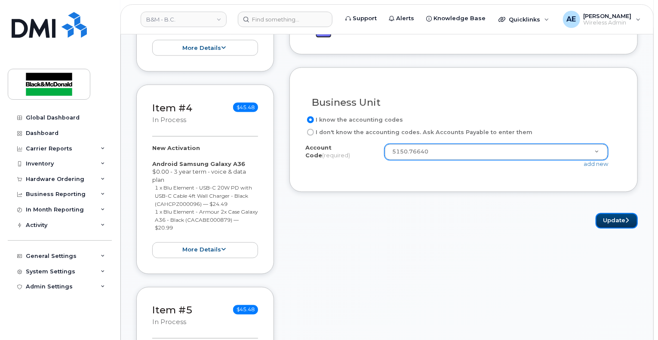
drag, startPoint x: 604, startPoint y: 225, endPoint x: 508, endPoint y: 211, distance: 97.3
click at [604, 225] on button "Update" at bounding box center [617, 221] width 42 height 16
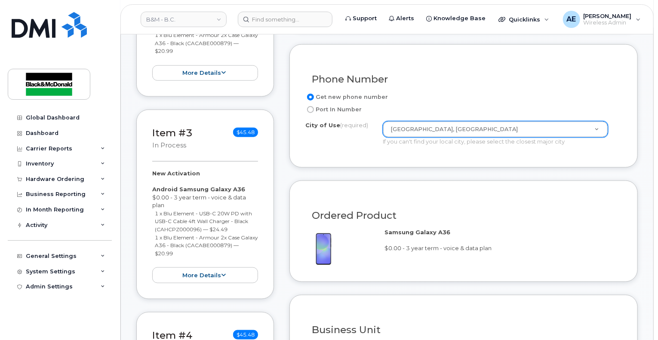
scroll to position [344, 0]
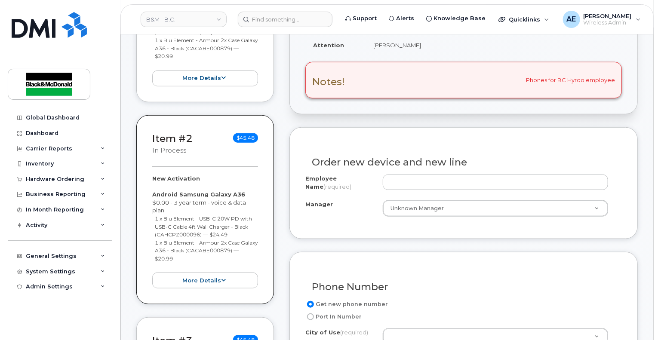
scroll to position [301, 0]
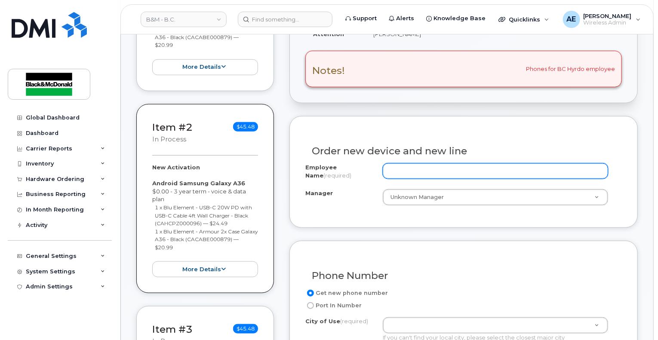
click at [427, 170] on input "Employee Name (required)" at bounding box center [495, 170] width 225 height 15
type input "a"
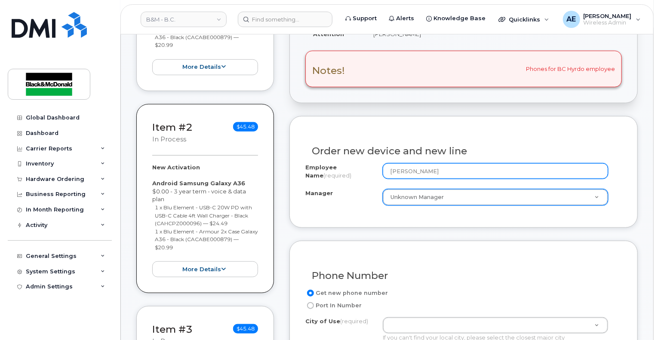
type input "Nathanial Cunan"
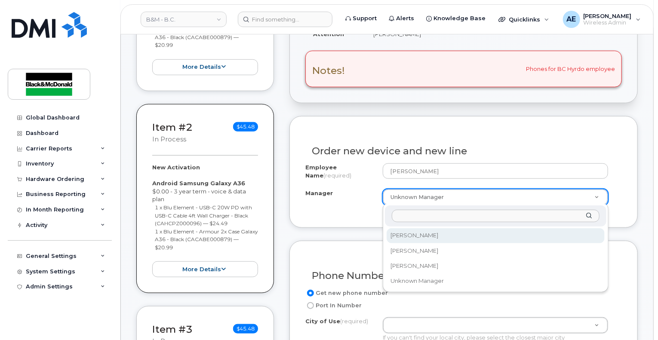
select select "2998200"
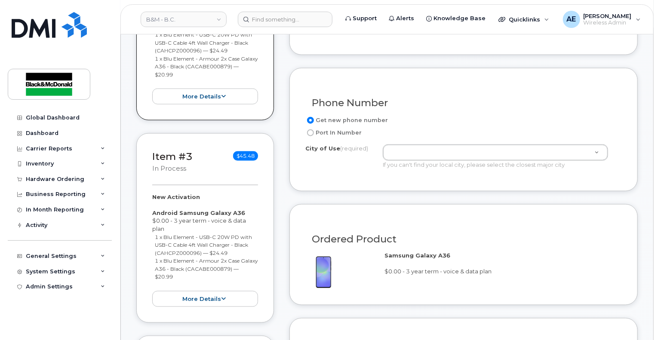
scroll to position [516, 0]
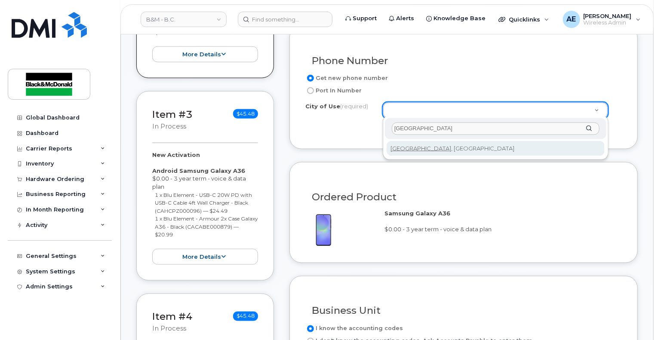
type input "vancouver"
type input "964"
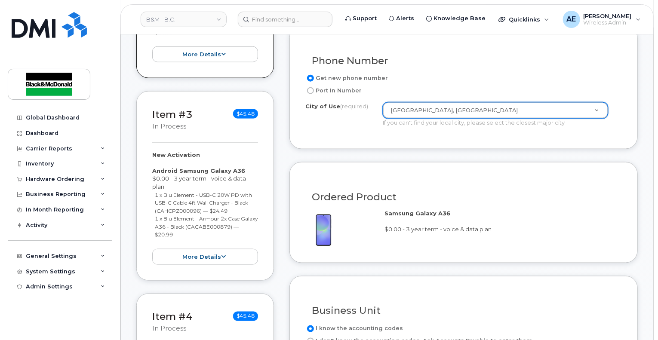
scroll to position [602, 0]
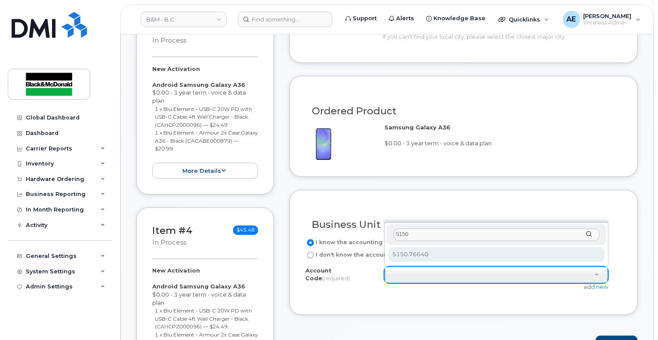
type input "5150"
select select "5150.76640"
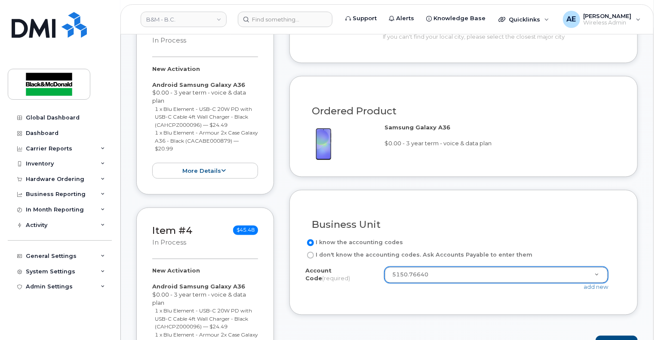
scroll to position [688, 0]
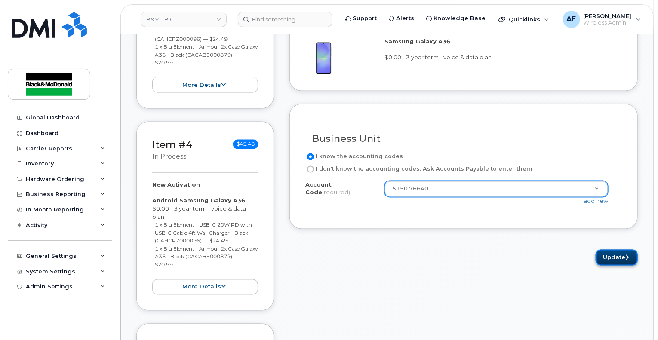
click at [621, 258] on button "Update" at bounding box center [617, 258] width 42 height 16
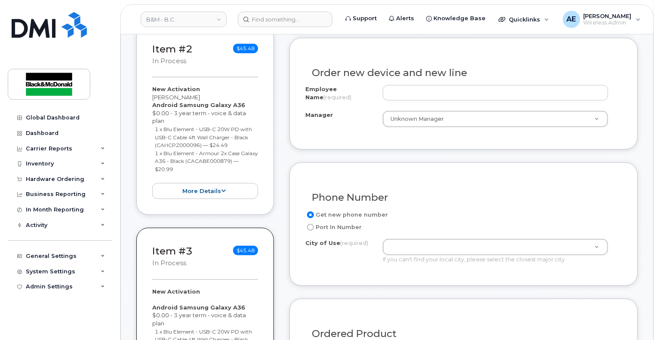
scroll to position [430, 0]
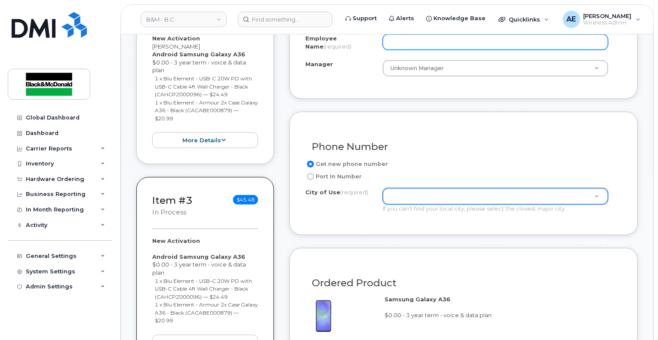
click at [434, 46] on input "Employee Name (required)" at bounding box center [495, 41] width 225 height 15
type input "[PERSON_NAME]"
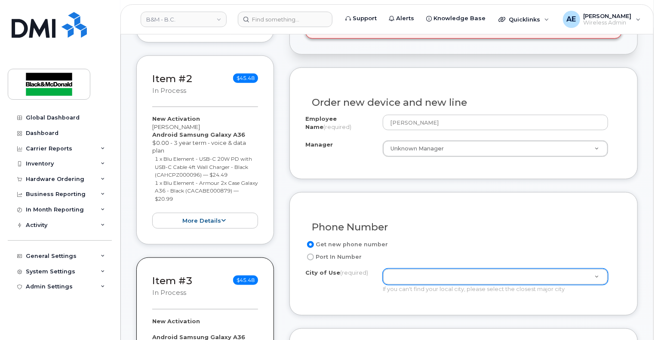
scroll to position [387, 0]
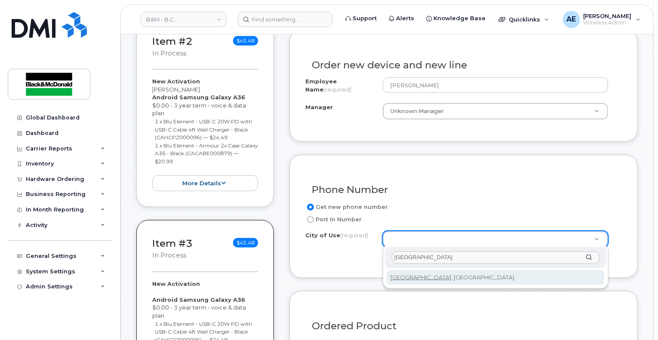
type input "vancouver"
type input "964"
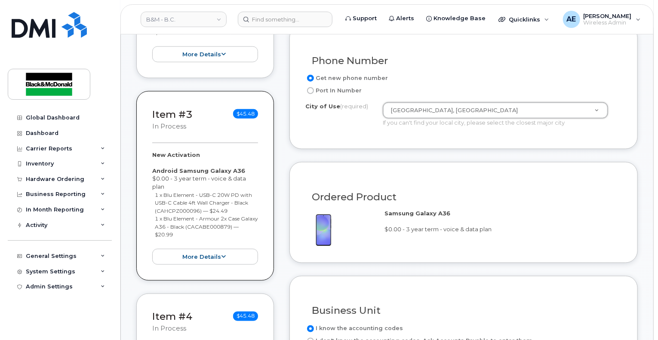
scroll to position [645, 0]
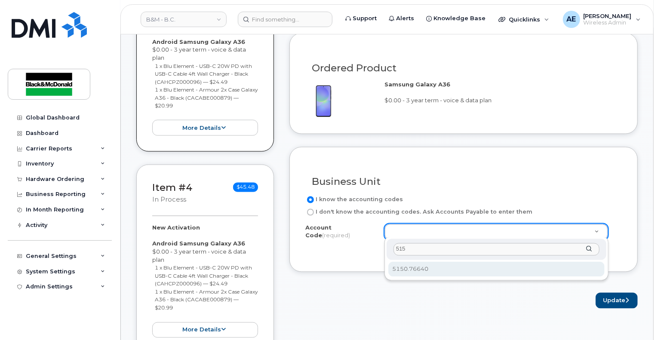
type input "515"
select select "5150.76640"
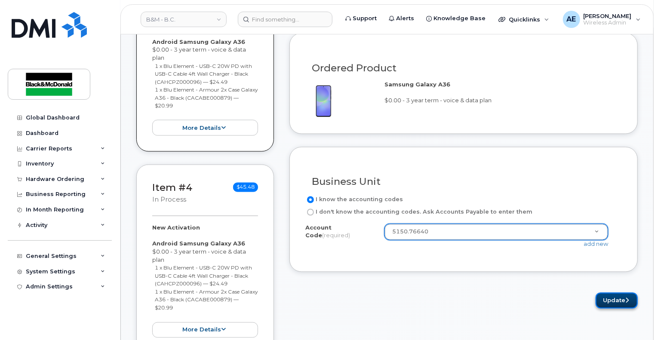
click at [619, 296] on button "Update" at bounding box center [617, 301] width 42 height 16
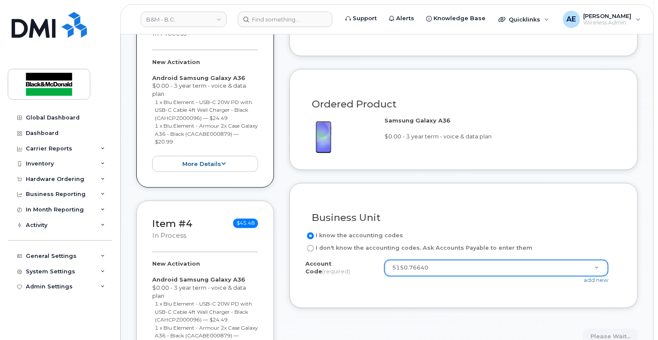
scroll to position [559, 0]
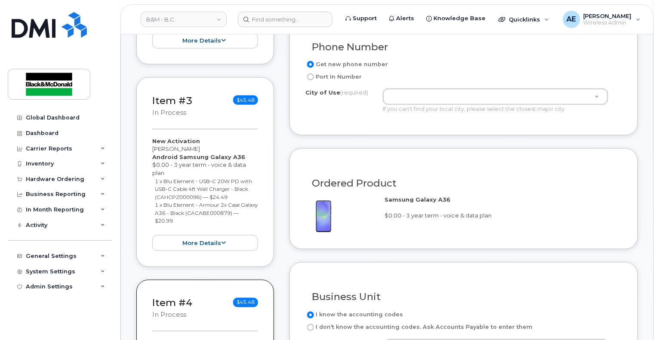
scroll to position [387, 0]
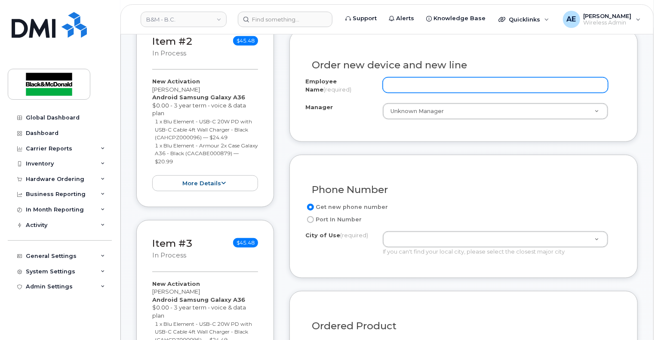
click at [416, 84] on input "Employee Name (required)" at bounding box center [495, 84] width 225 height 15
paste input "Manuel Guray"
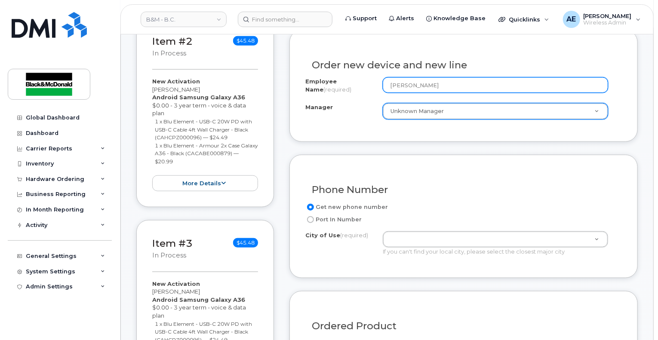
type input "Manuel Guray"
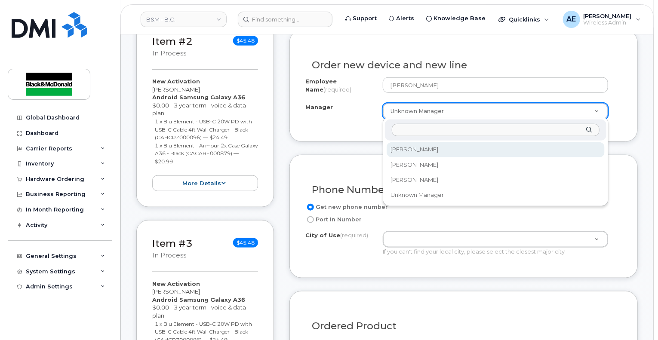
select select "2998200"
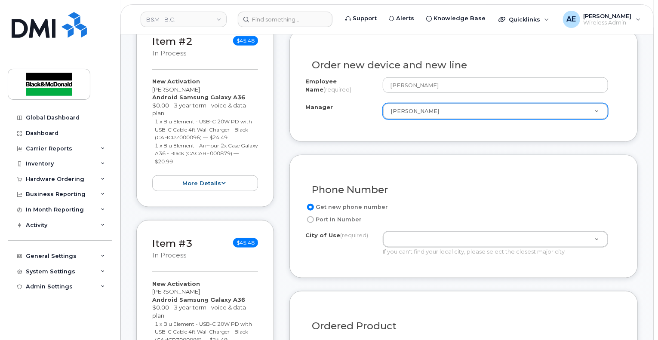
click at [410, 222] on div "Port In Number" at bounding box center [460, 220] width 310 height 10
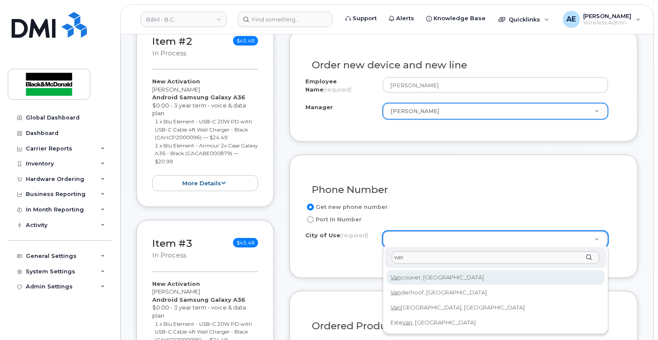
type input "van"
type input "964"
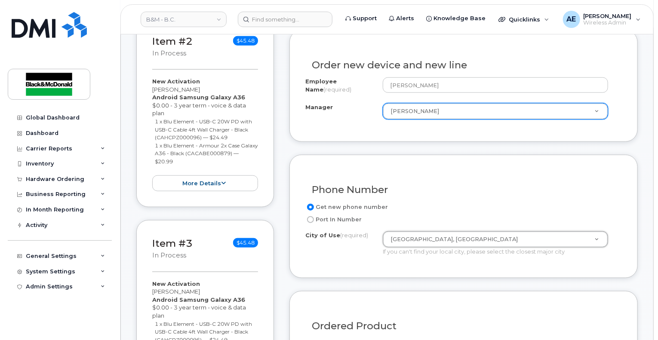
click at [357, 267] on div "Phone Number Get new phone number Port In Number City of Use (required) Vancouv…" at bounding box center [464, 216] width 348 height 123
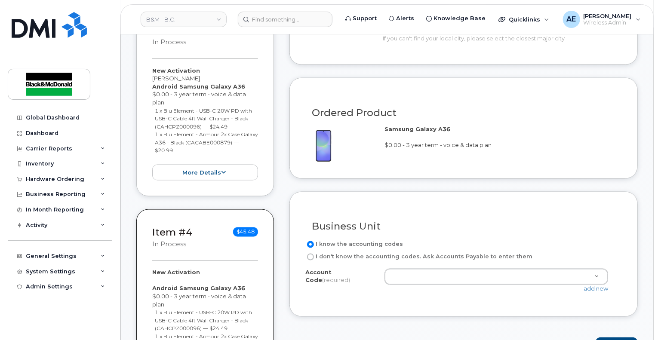
scroll to position [602, 0]
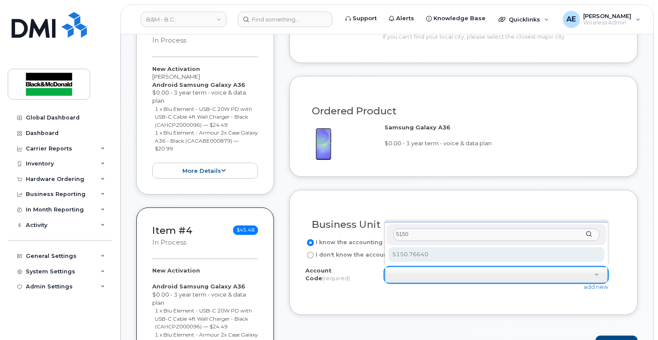
type input "5150"
select select "5150.76640"
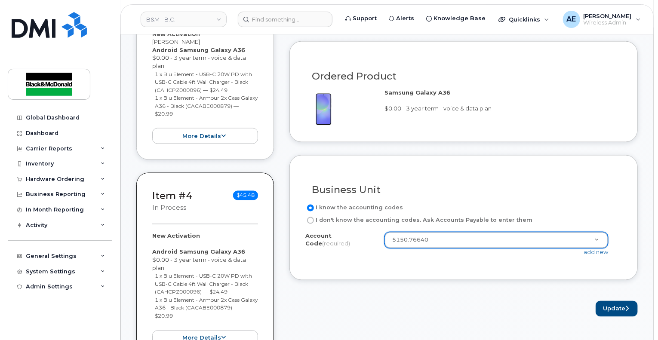
scroll to position [645, 0]
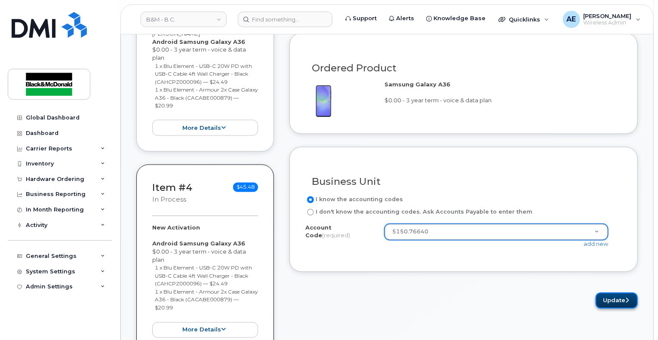
click at [616, 303] on button "Update" at bounding box center [617, 301] width 42 height 16
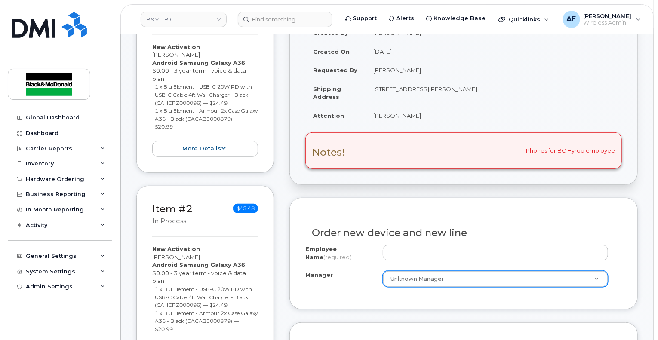
scroll to position [301, 0]
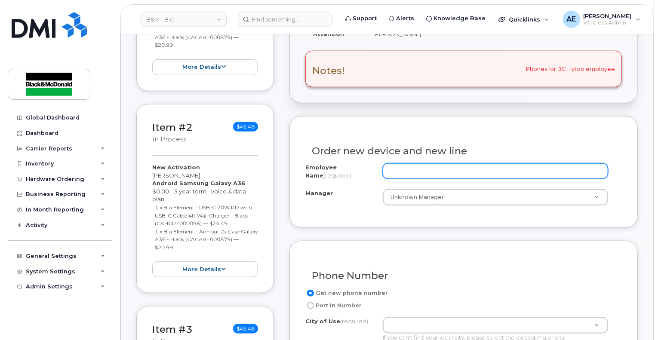
click at [434, 172] on input "Employee Name (required)" at bounding box center [495, 170] width 225 height 15
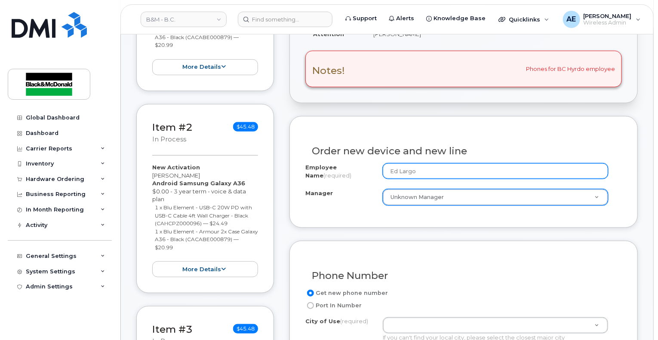
type input "Ed Largo"
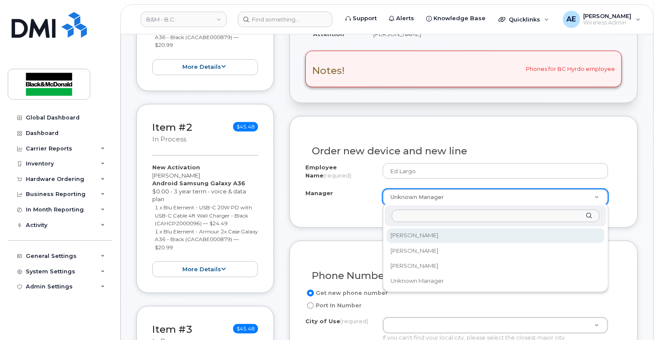
select select "2998200"
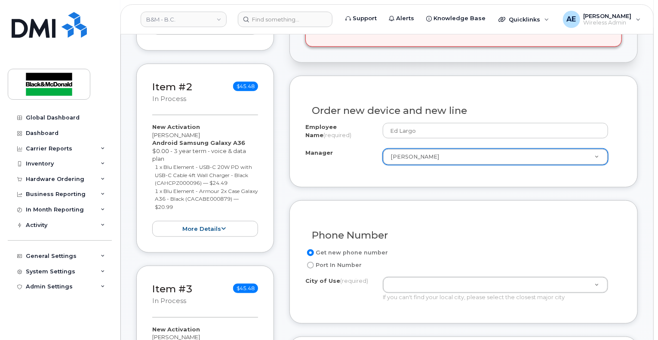
scroll to position [387, 0]
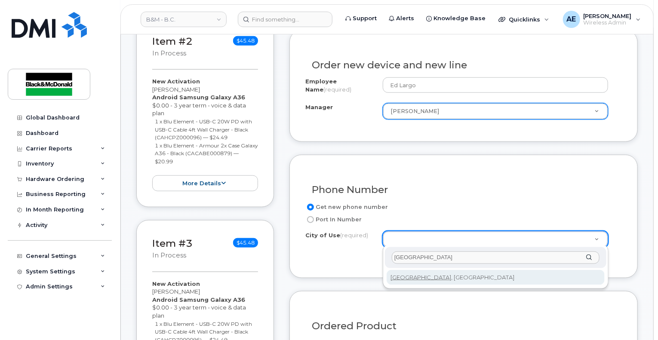
type input "[GEOGRAPHIC_DATA]"
type input "964"
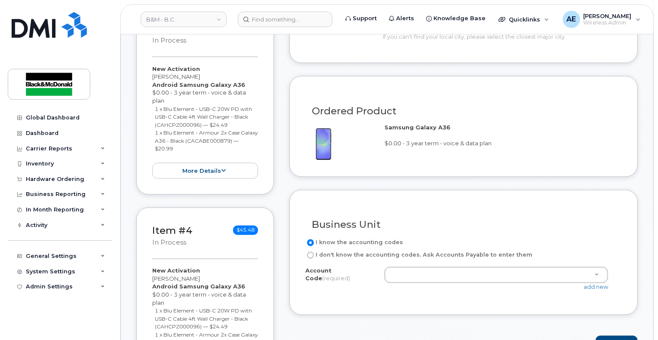
scroll to position [645, 0]
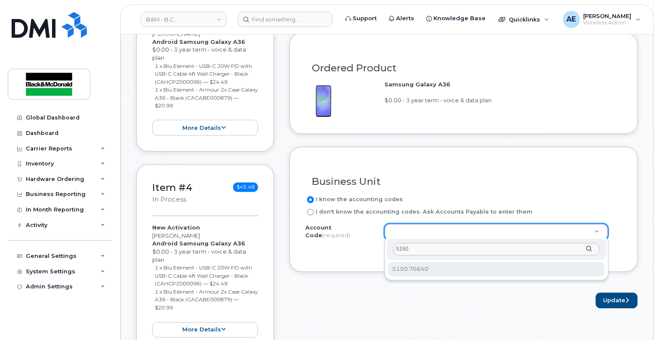
type input "5150"
select select "5150.76640"
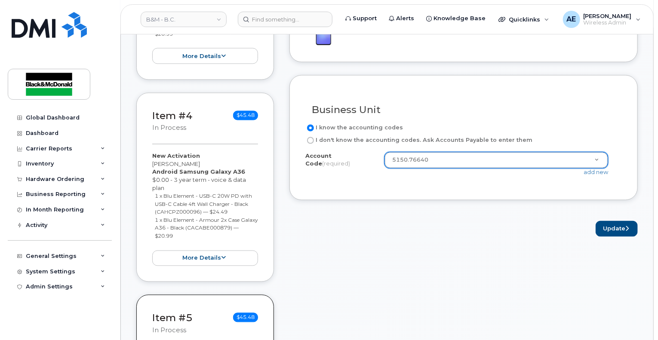
scroll to position [731, 0]
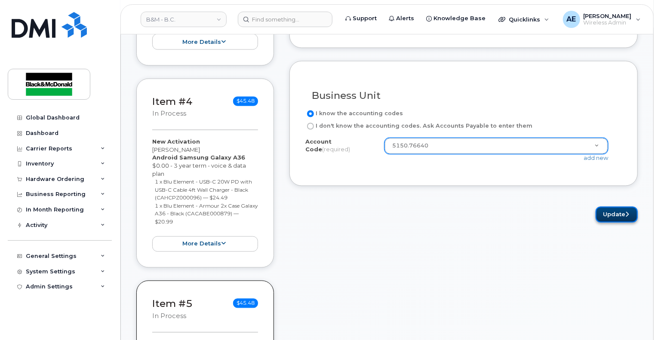
click at [627, 212] on icon "submit" at bounding box center [626, 215] width 3 height 6
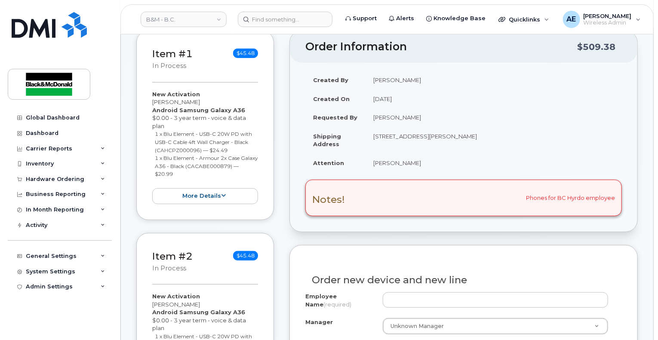
scroll to position [301, 0]
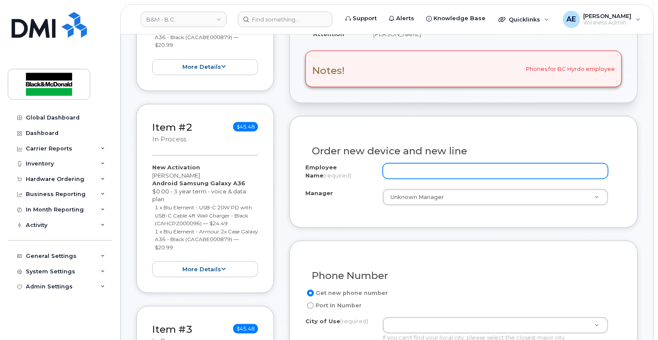
click at [458, 177] on input "Employee Name (required)" at bounding box center [495, 170] width 225 height 15
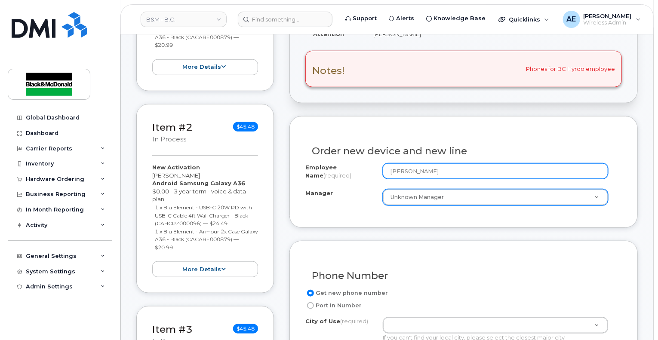
type input "[PERSON_NAME]"
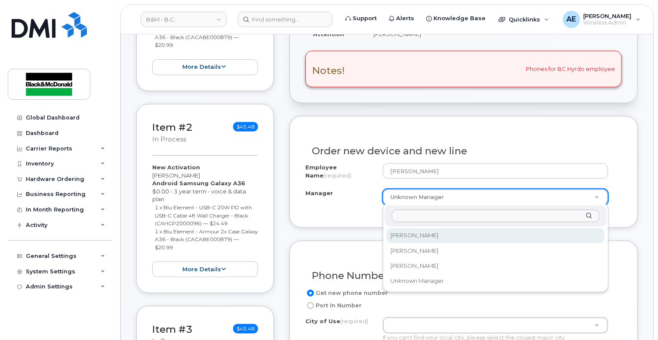
select select "2998200"
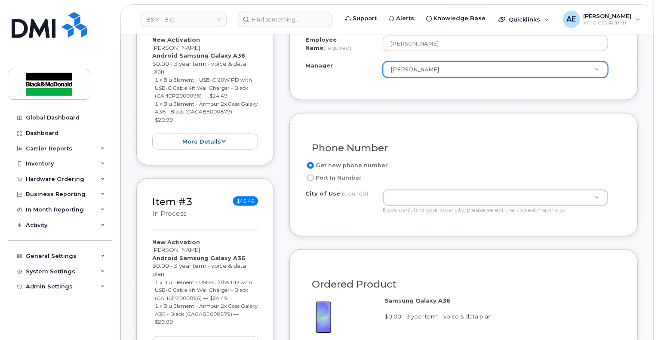
scroll to position [430, 0]
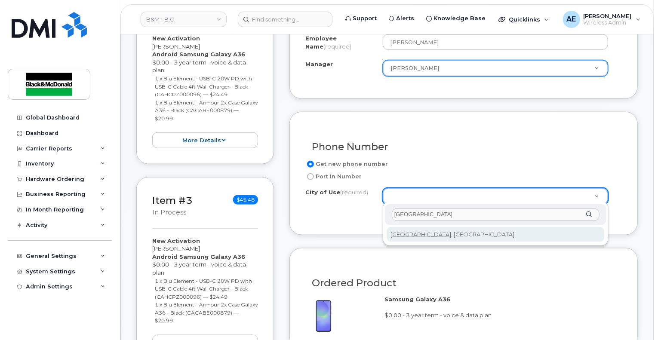
type input "[GEOGRAPHIC_DATA]"
type input "964"
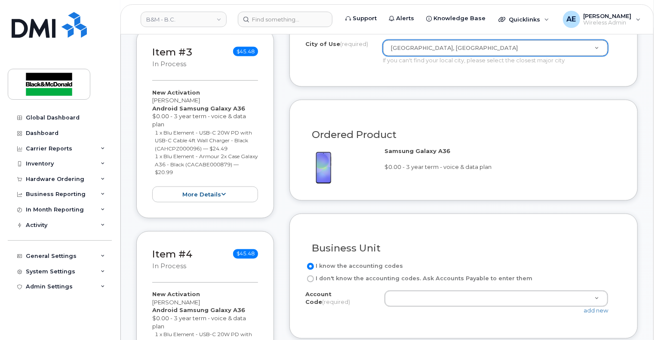
scroll to position [688, 0]
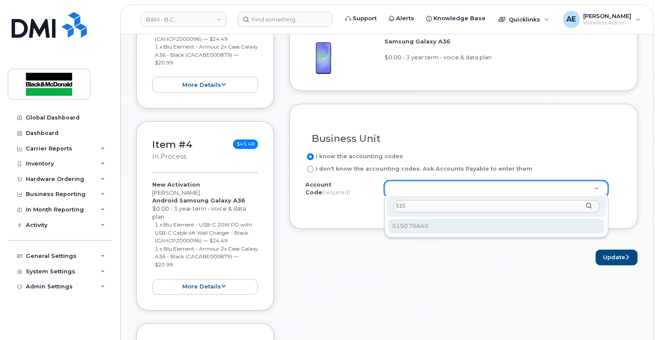
type input "515"
select select "5150.76640"
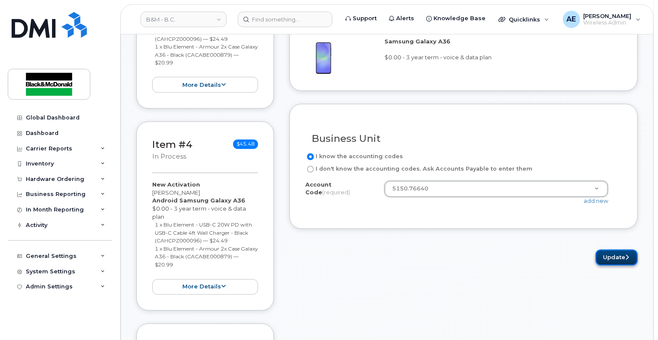
click at [609, 259] on button "Update" at bounding box center [617, 258] width 42 height 16
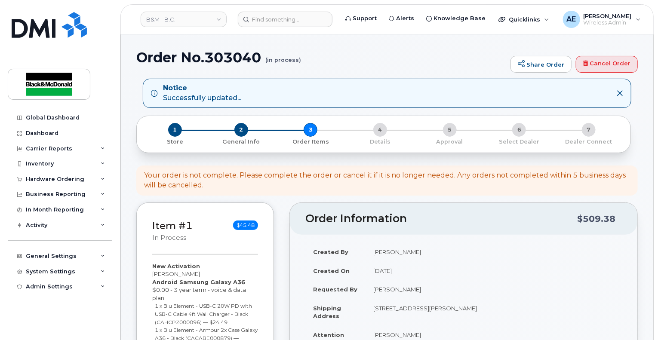
scroll to position [215, 0]
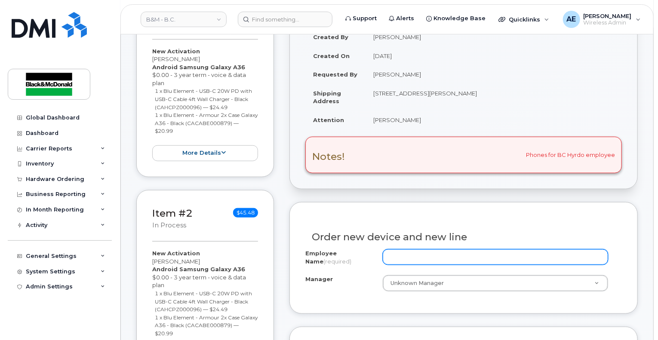
click at [439, 250] on input "Employee Name (required)" at bounding box center [495, 257] width 225 height 15
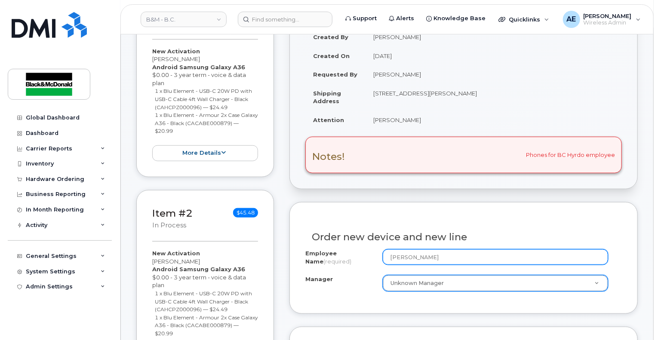
type input "[PERSON_NAME]"
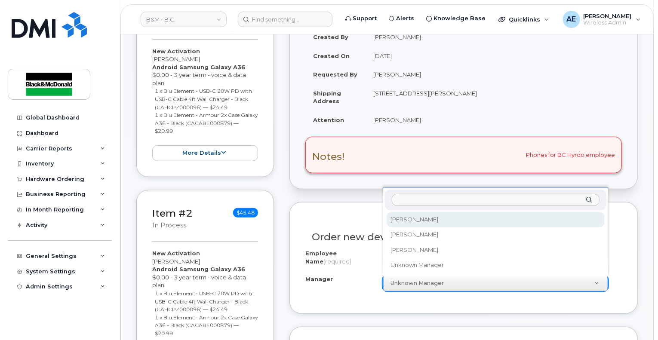
select select "2998200"
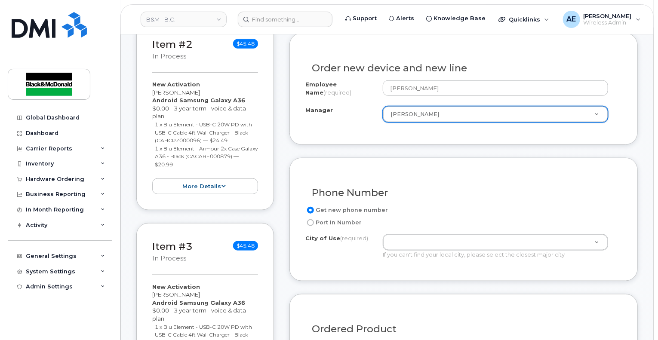
scroll to position [387, 0]
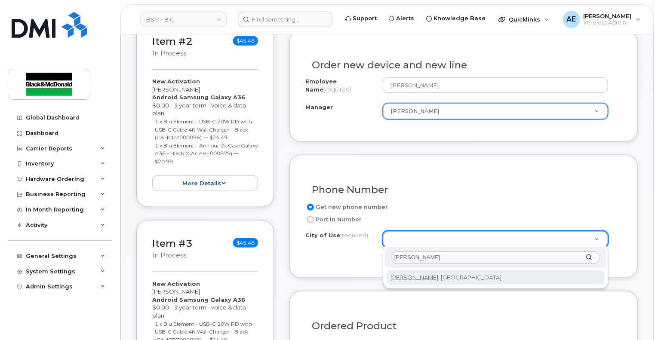
type input "[PERSON_NAME]"
type input "967"
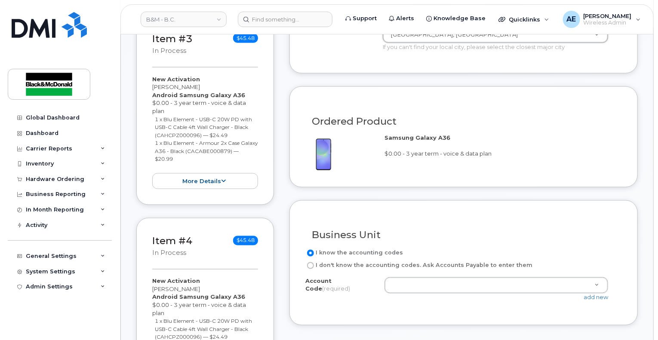
scroll to position [645, 0]
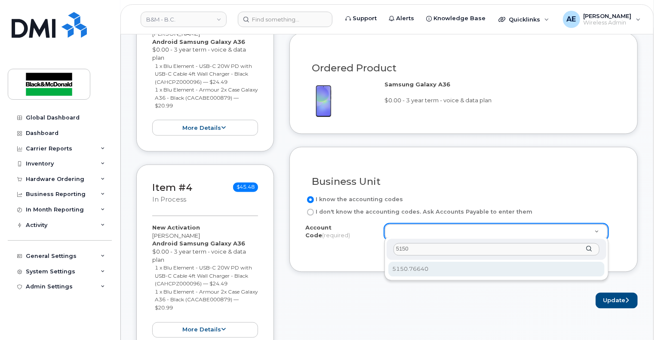
type input "5150"
select select "5150.76640"
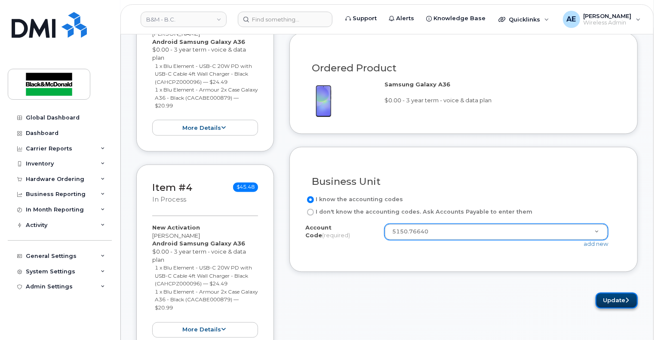
click at [621, 302] on button "Update" at bounding box center [617, 301] width 42 height 16
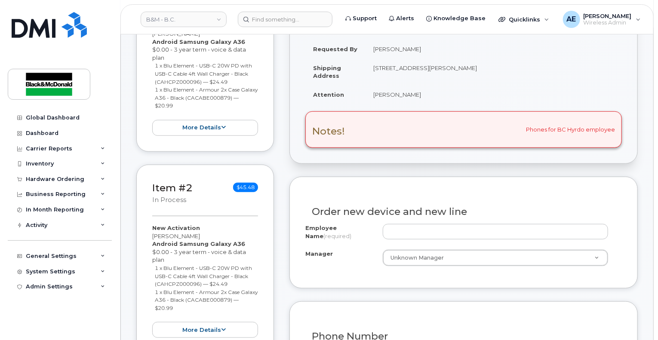
scroll to position [258, 0]
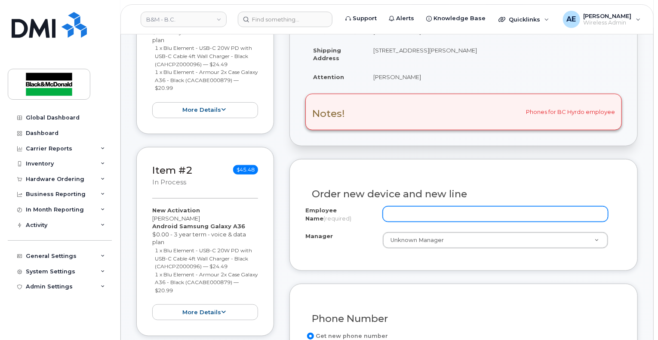
click at [432, 214] on input "Employee Name (required)" at bounding box center [495, 213] width 225 height 15
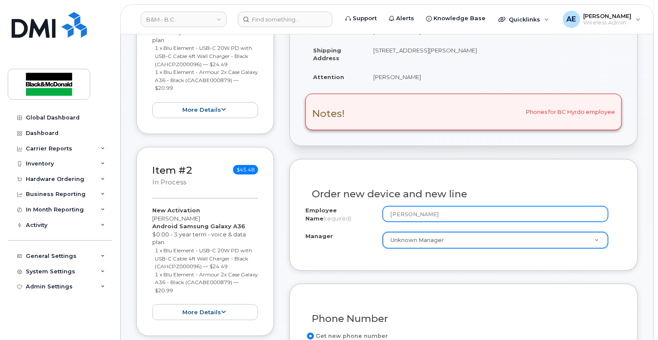
type input "[PERSON_NAME]"
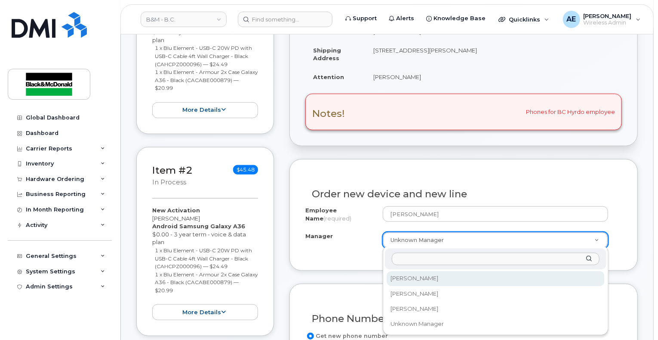
select select "2998200"
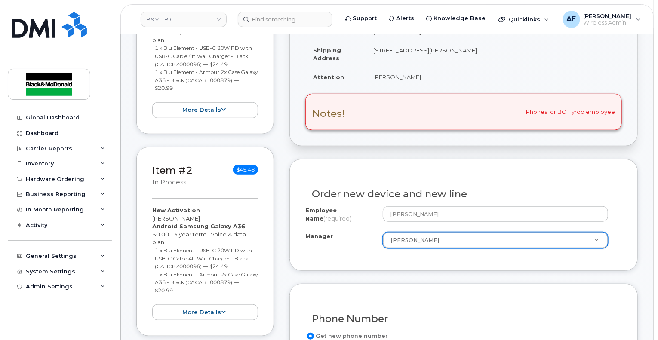
click at [354, 249] on div "Employee Name (required) Shawn Collick Manager Angelica Emnacen Manager Angelic…" at bounding box center [463, 230] width 317 height 49
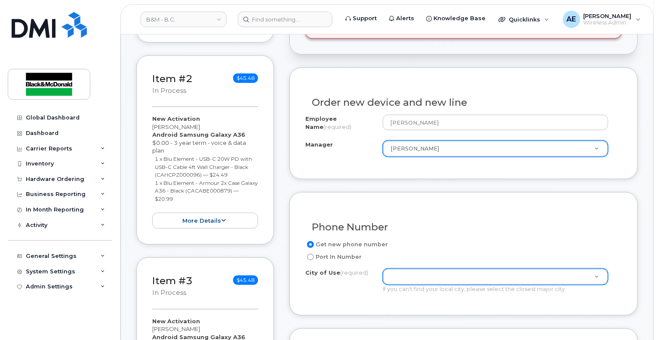
scroll to position [387, 0]
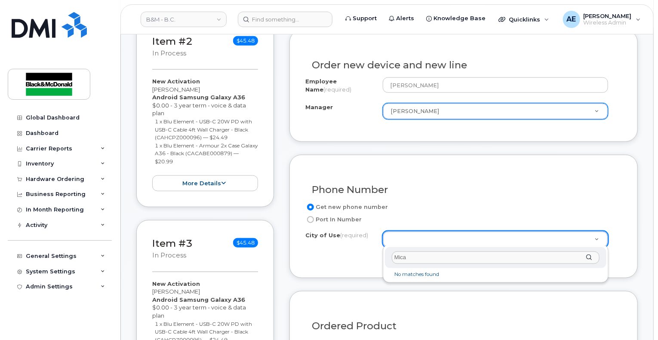
click at [428, 259] on input "Mica" at bounding box center [496, 258] width 208 height 12
type input "M"
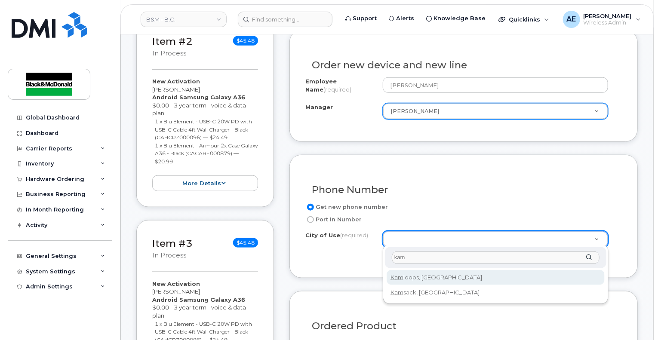
type input "kam"
type input "753"
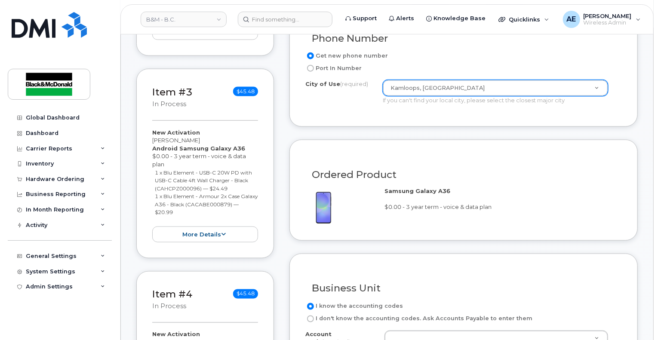
scroll to position [645, 0]
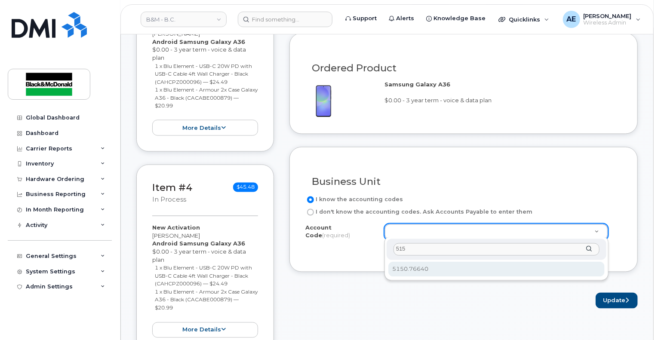
type input "515"
select select "5150.76640"
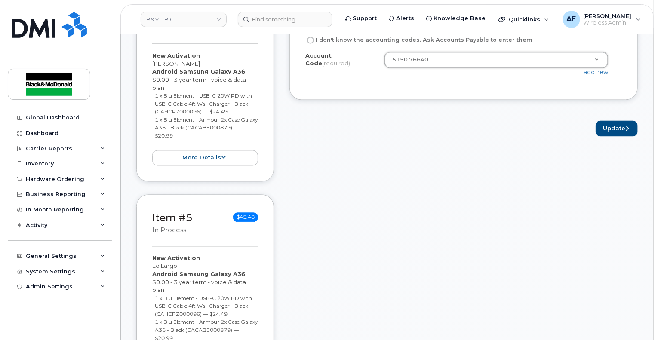
scroll to position [688, 0]
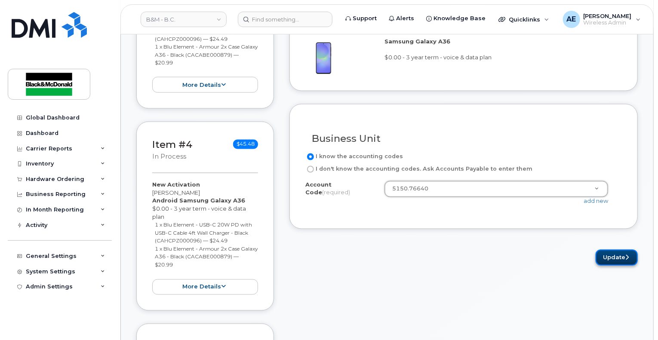
click at [611, 261] on button "Update" at bounding box center [617, 258] width 42 height 16
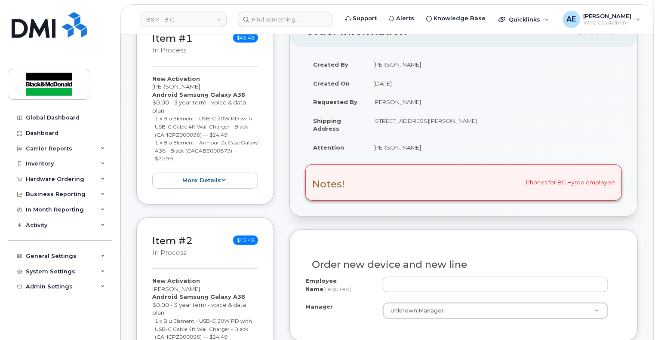
scroll to position [258, 0]
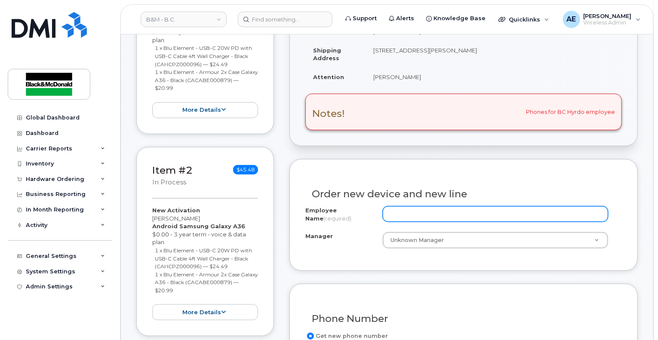
click at [428, 215] on input "Employee Name (required)" at bounding box center [495, 213] width 225 height 15
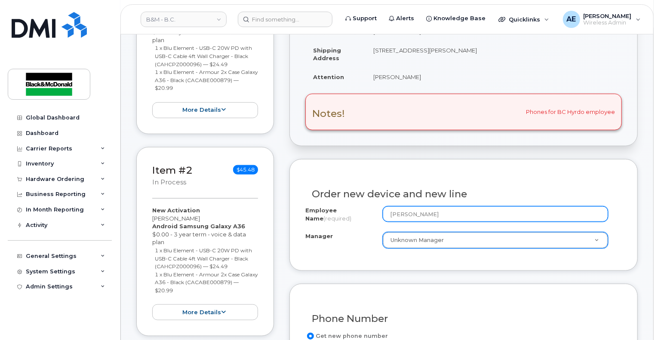
type input "[PERSON_NAME]"
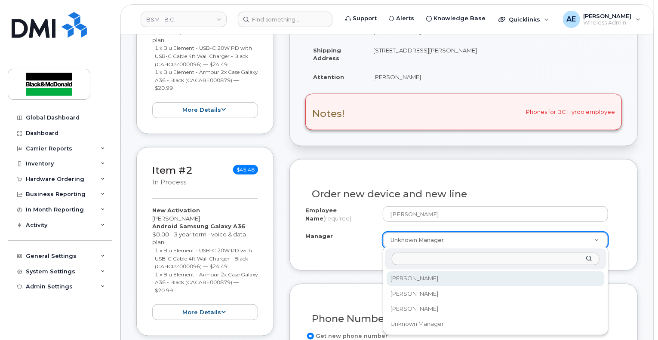
select select "2998200"
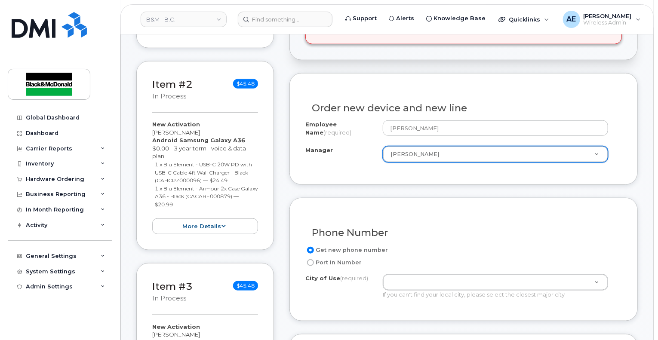
scroll to position [430, 0]
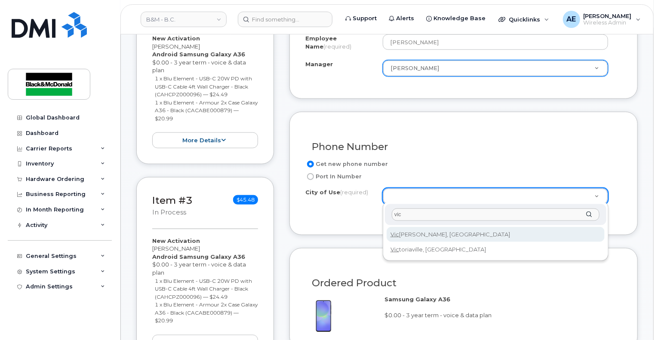
type input "vic"
type input "968"
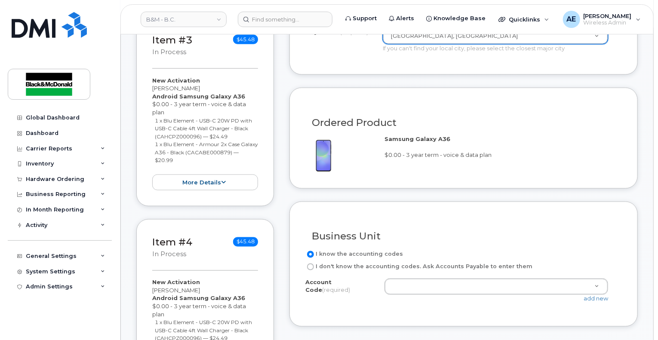
scroll to position [645, 0]
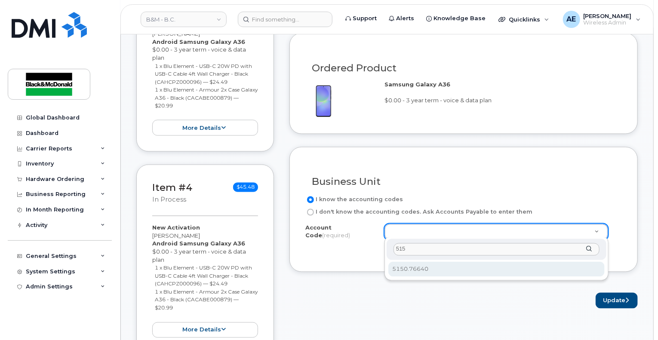
type input "515"
select select "5150.76640"
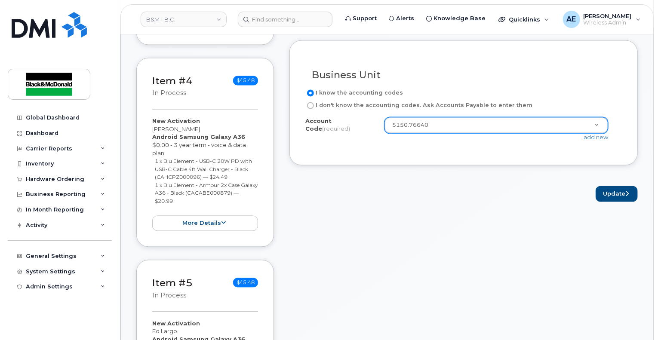
scroll to position [774, 0]
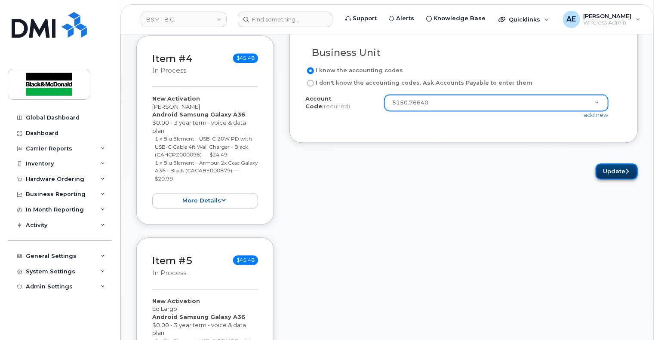
click at [618, 169] on button "Update" at bounding box center [617, 172] width 42 height 16
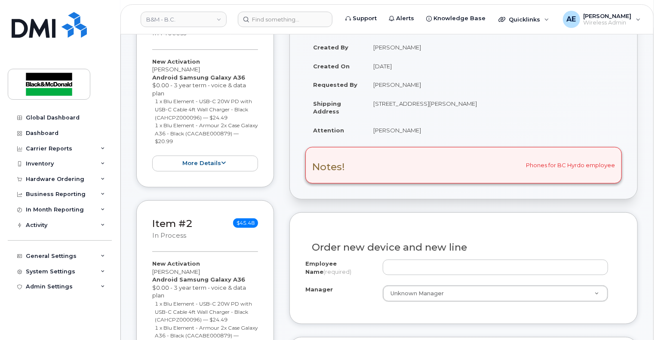
scroll to position [215, 0]
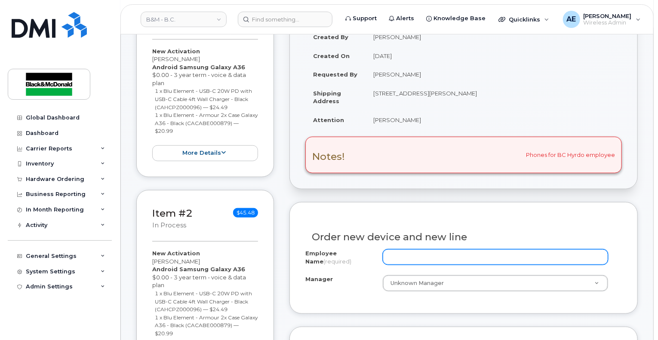
click at [428, 254] on input "Employee Name (required)" at bounding box center [495, 257] width 225 height 15
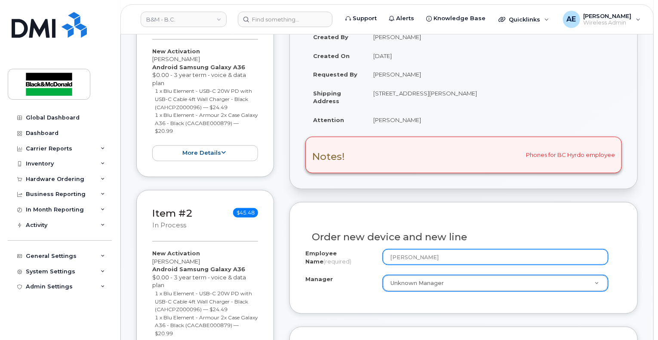
type input "[PERSON_NAME]"
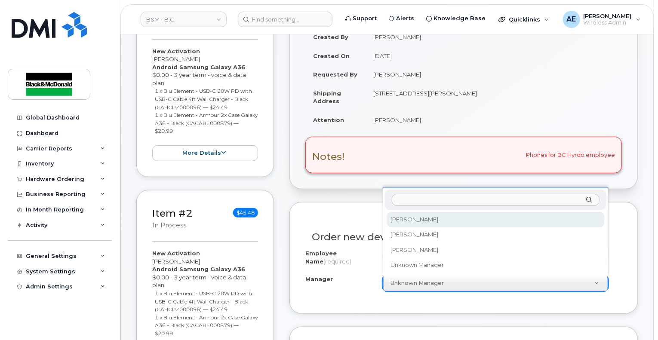
select select "2998200"
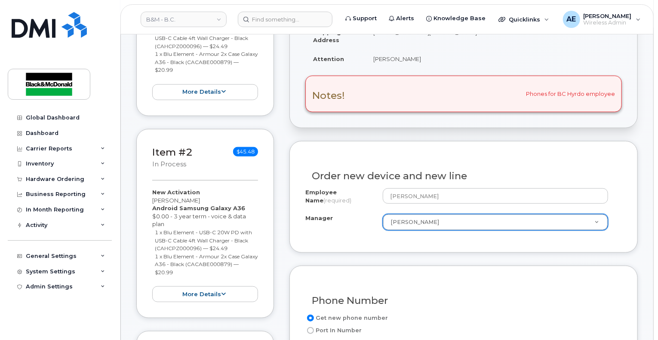
scroll to position [344, 0]
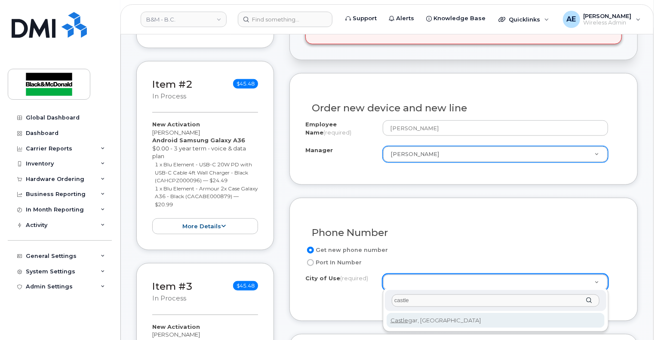
type input "castle"
type input "631"
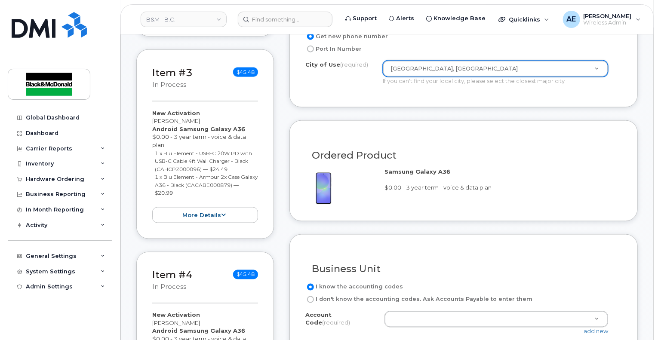
scroll to position [559, 0]
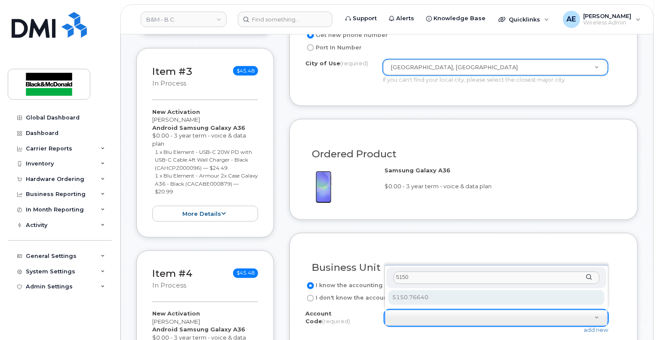
type input "5150"
select select "5150.76640"
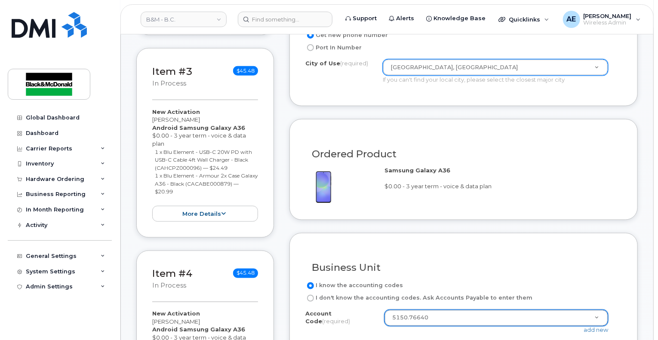
click at [544, 268] on h3 "Business Unit" at bounding box center [464, 268] width 304 height 11
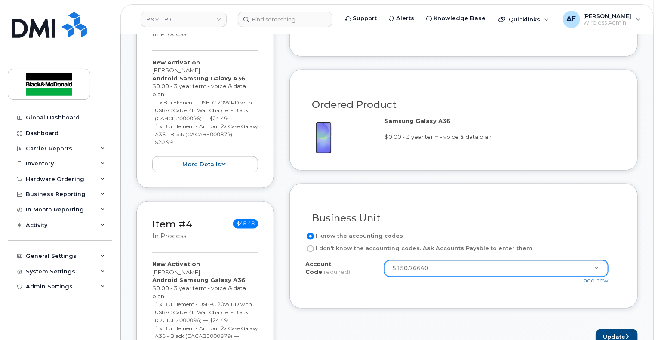
scroll to position [688, 0]
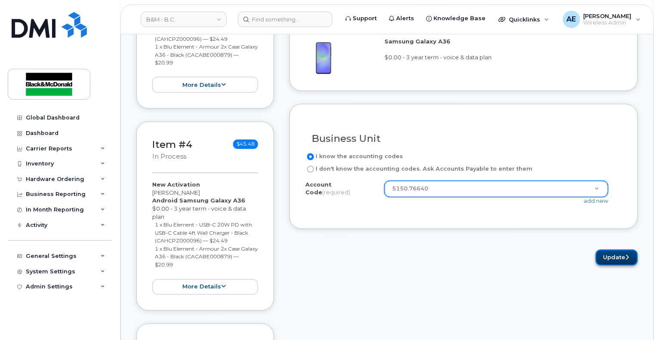
click at [624, 258] on button "Update" at bounding box center [617, 258] width 42 height 16
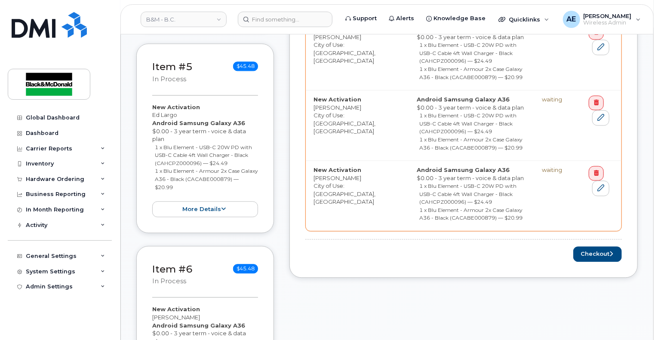
scroll to position [989, 0]
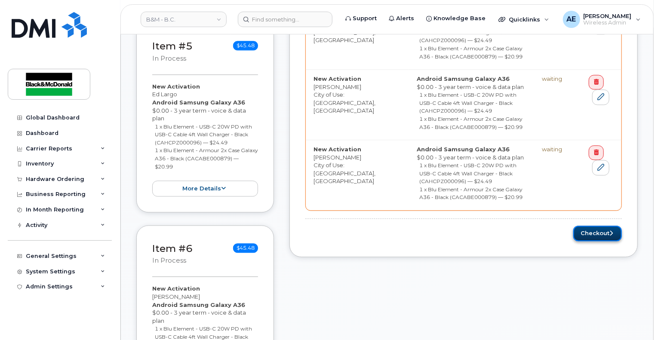
click at [600, 237] on button "Checkout" at bounding box center [597, 234] width 49 height 16
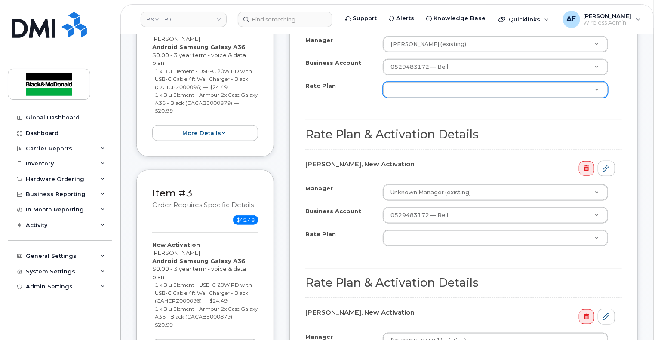
scroll to position [215, 0]
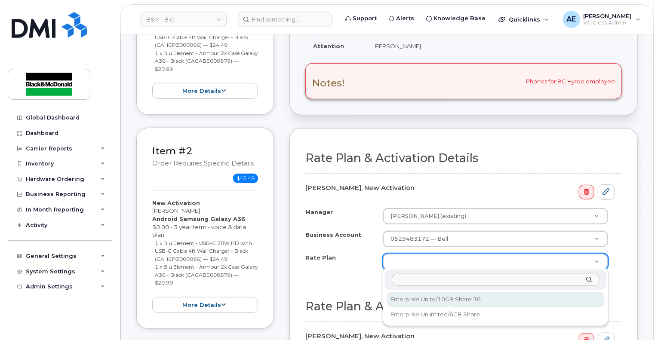
select select "Enterprise Unltd/10GB Share 36"
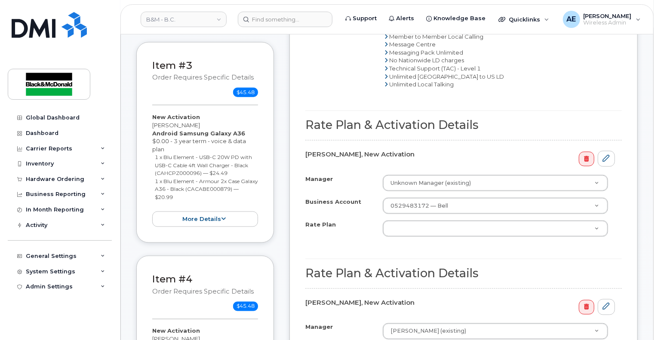
scroll to position [516, 0]
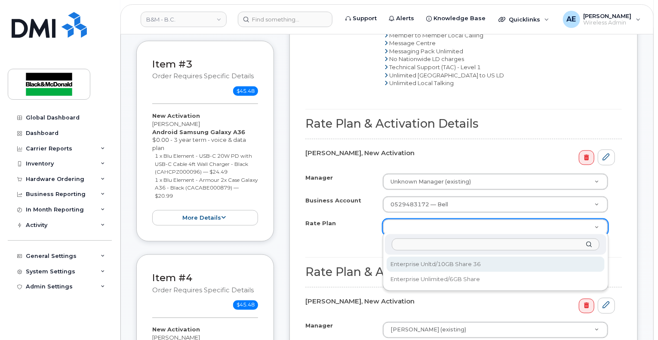
select select "Enterprise Unltd/10GB Share 36"
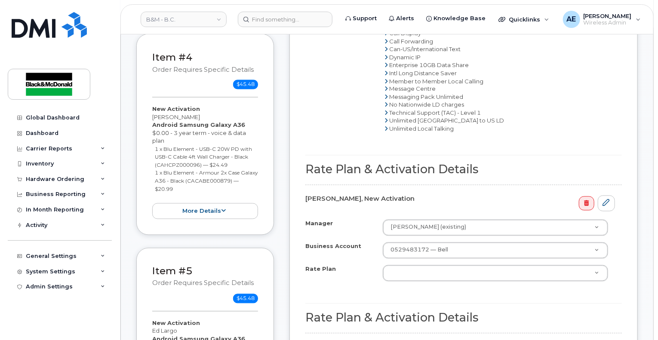
scroll to position [774, 0]
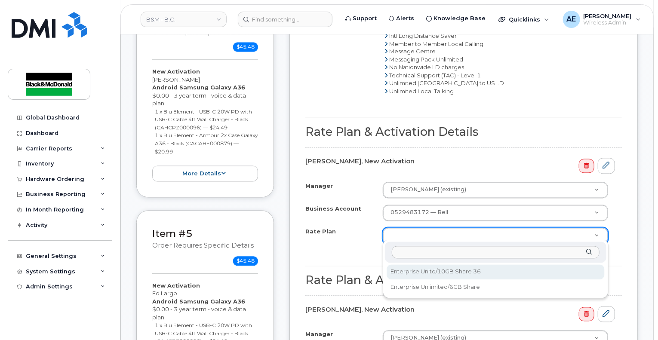
select select "Enterprise Unltd/10GB Share 36"
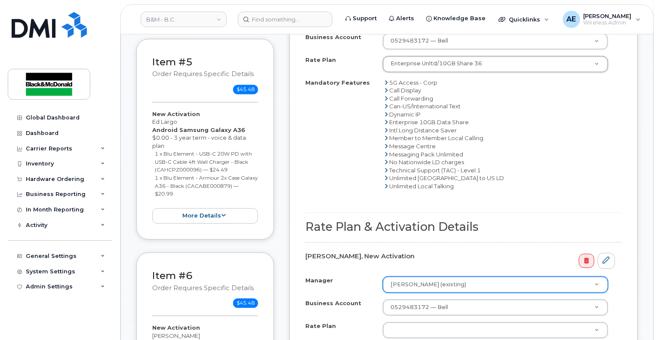
scroll to position [1032, 0]
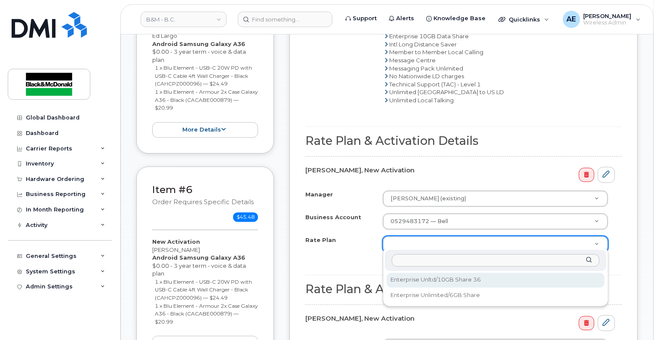
select select "Enterprise Unltd/10GB Share 36"
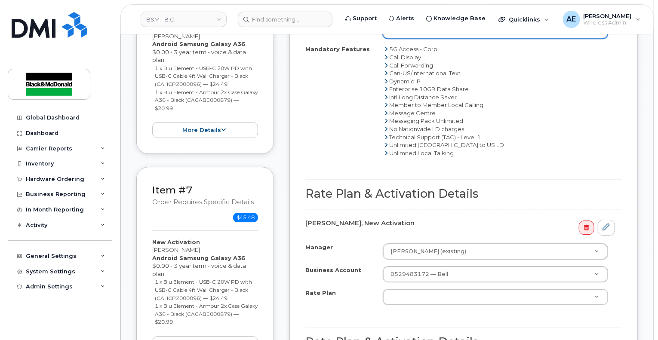
scroll to position [1248, 0]
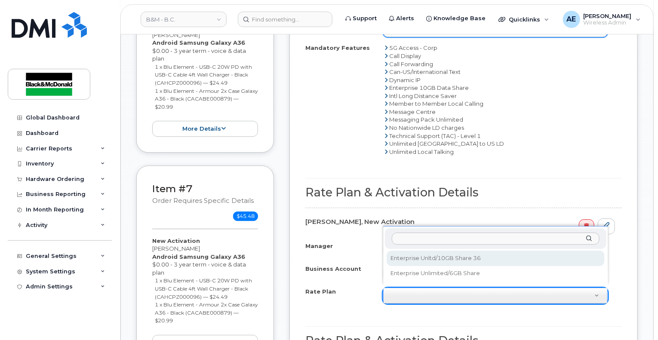
select select "Enterprise Unltd/10GB Share 36"
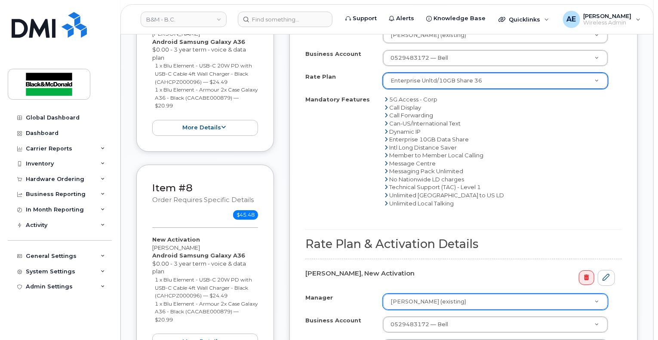
scroll to position [1635, 0]
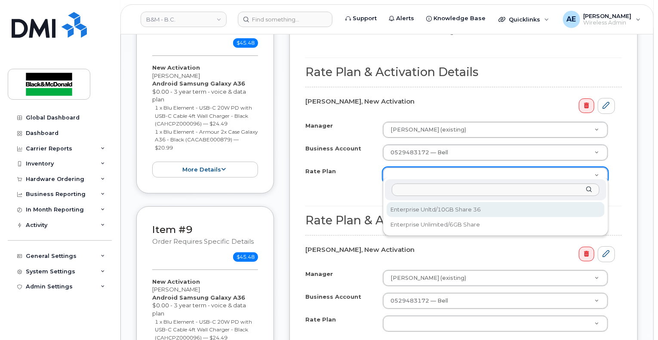
select select "Enterprise Unltd/10GB Share 36"
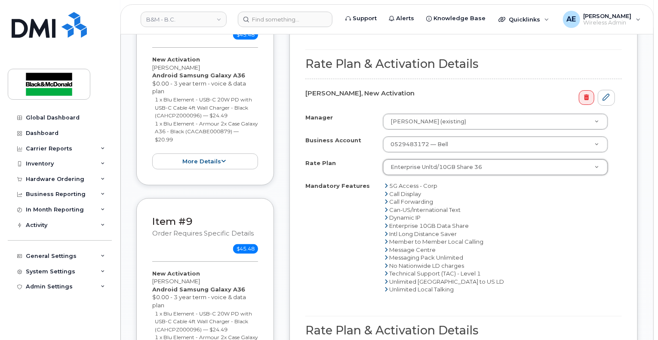
scroll to position [1807, 0]
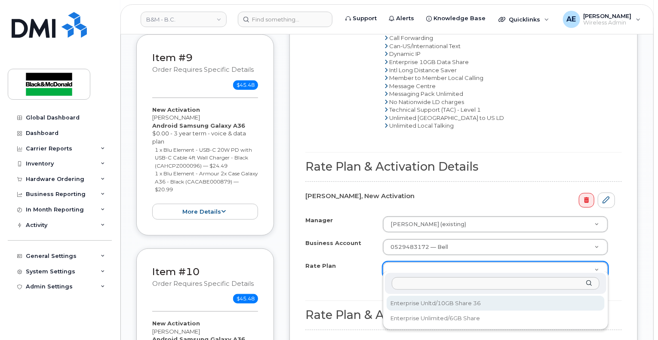
select select "Enterprise Unltd/10GB Share 36"
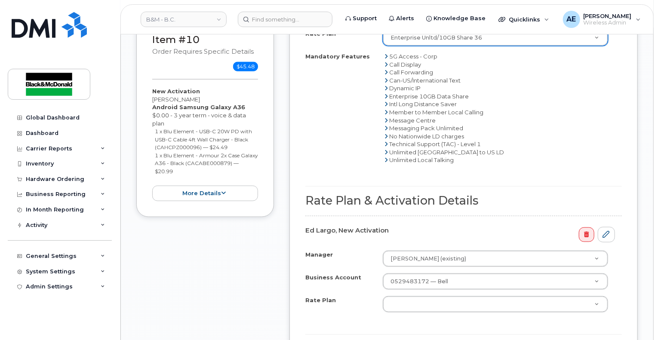
scroll to position [2151, 0]
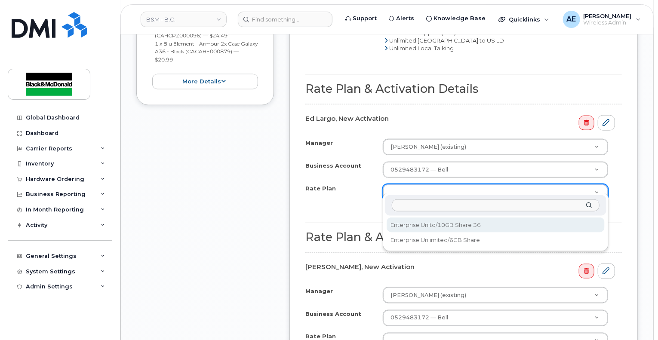
drag, startPoint x: 473, startPoint y: 186, endPoint x: 471, endPoint y: 191, distance: 4.8
select select "Enterprise Unltd/10GB Share 36"
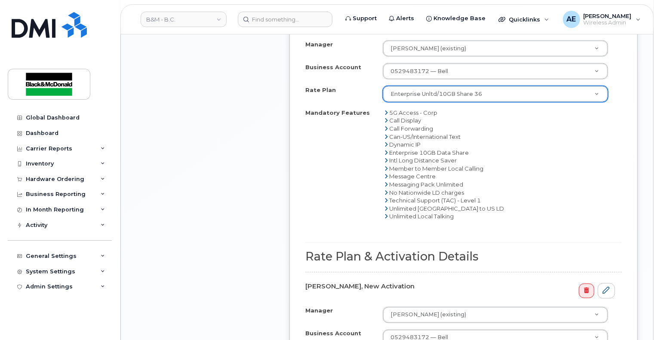
scroll to position [2366, 0]
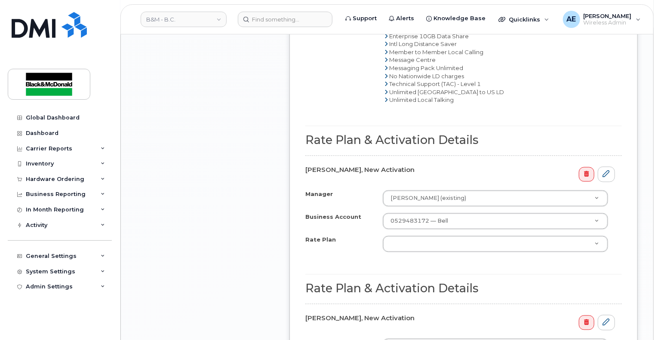
drag, startPoint x: 459, startPoint y: 237, endPoint x: 461, endPoint y: 230, distance: 7.5
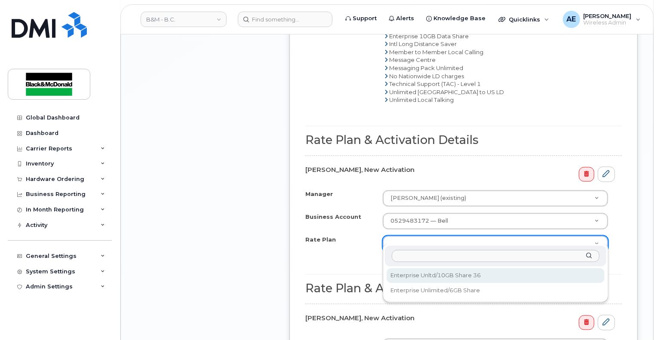
select select "Enterprise Unltd/10GB Share 36"
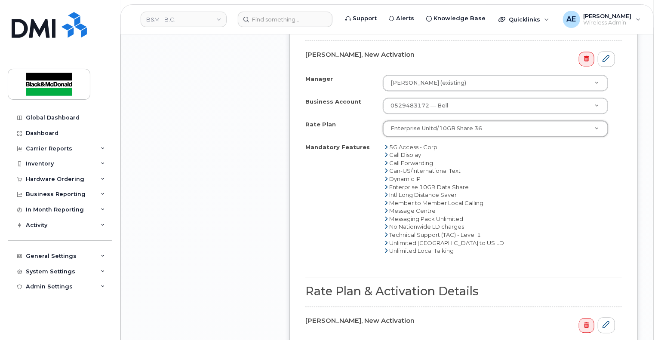
scroll to position [2581, 0]
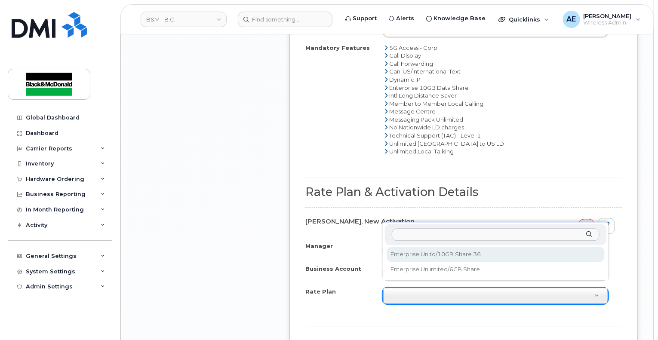
select select "Enterprise Unltd/10GB Share 36"
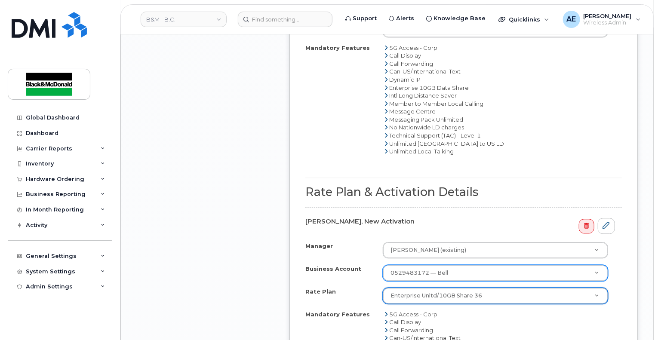
scroll to position [2796, 0]
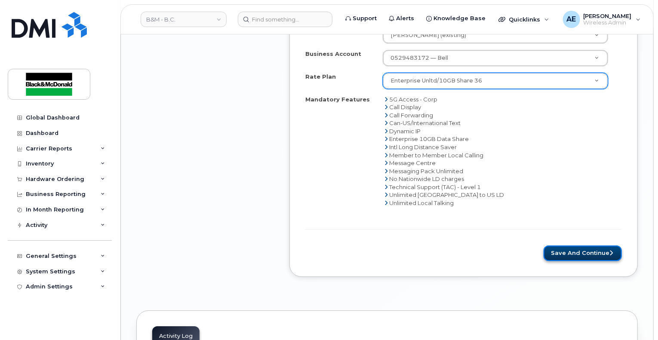
click at [556, 248] on button "Save and Continue" at bounding box center [583, 254] width 78 height 16
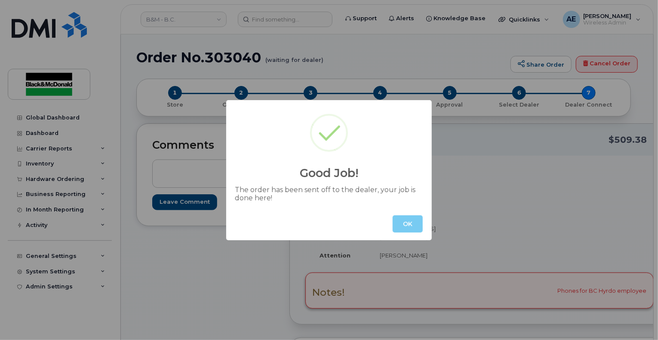
click at [410, 229] on button "OK" at bounding box center [408, 224] width 30 height 17
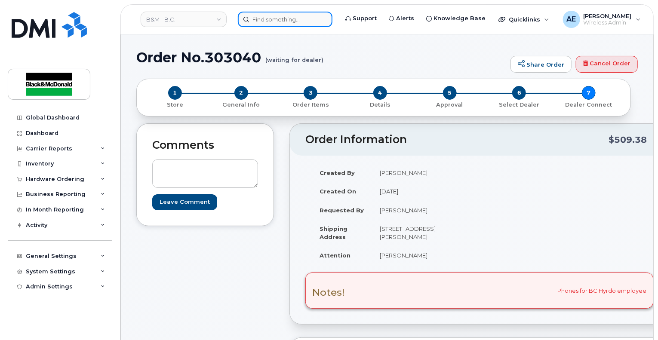
click at [280, 13] on input at bounding box center [285, 19] width 95 height 15
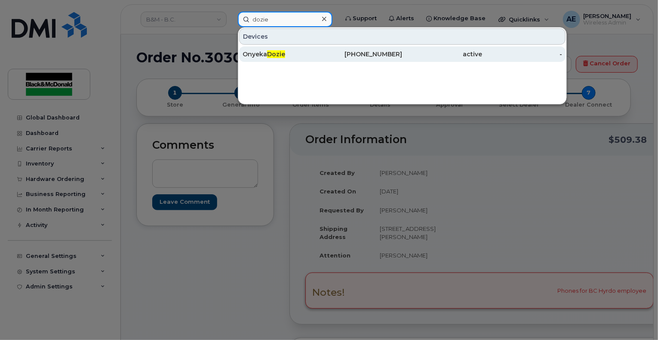
type input "dozie"
click at [287, 50] on div "[PERSON_NAME]" at bounding box center [283, 54] width 80 height 9
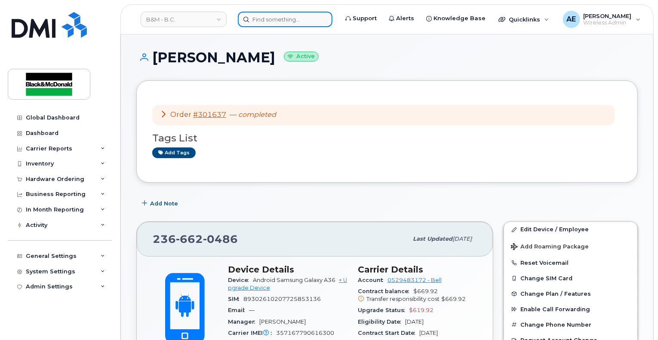
click at [282, 20] on input at bounding box center [285, 19] width 95 height 15
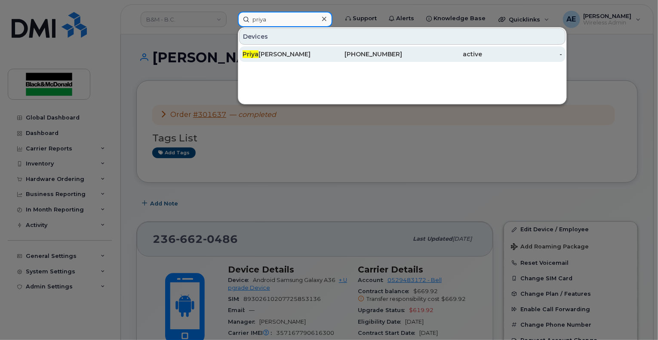
type input "priya"
drag, startPoint x: 286, startPoint y: 55, endPoint x: 287, endPoint y: 59, distance: 4.5
click at [286, 55] on div "[PERSON_NAME]" at bounding box center [283, 54] width 80 height 9
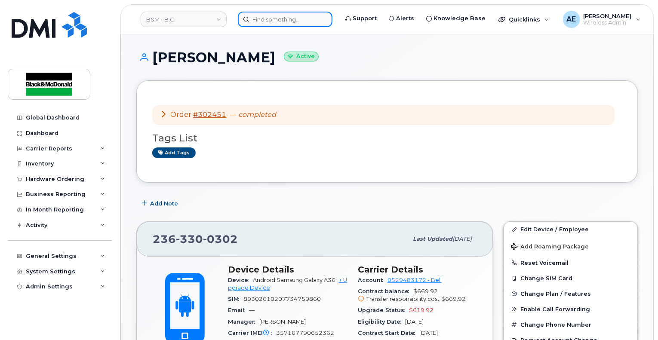
click at [305, 21] on input at bounding box center [285, 19] width 95 height 15
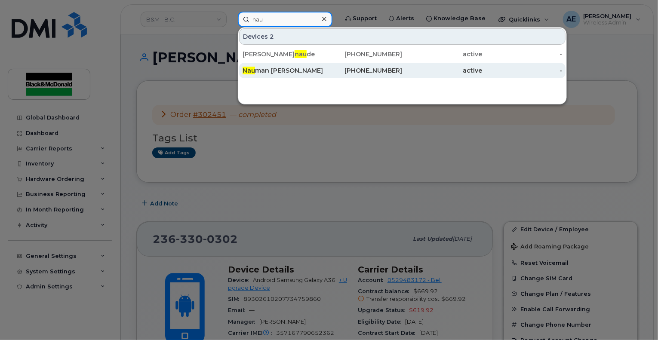
type input "nau"
click at [284, 72] on div "Nau man Rashid" at bounding box center [283, 70] width 80 height 9
